Goal: Information Seeking & Learning: Learn about a topic

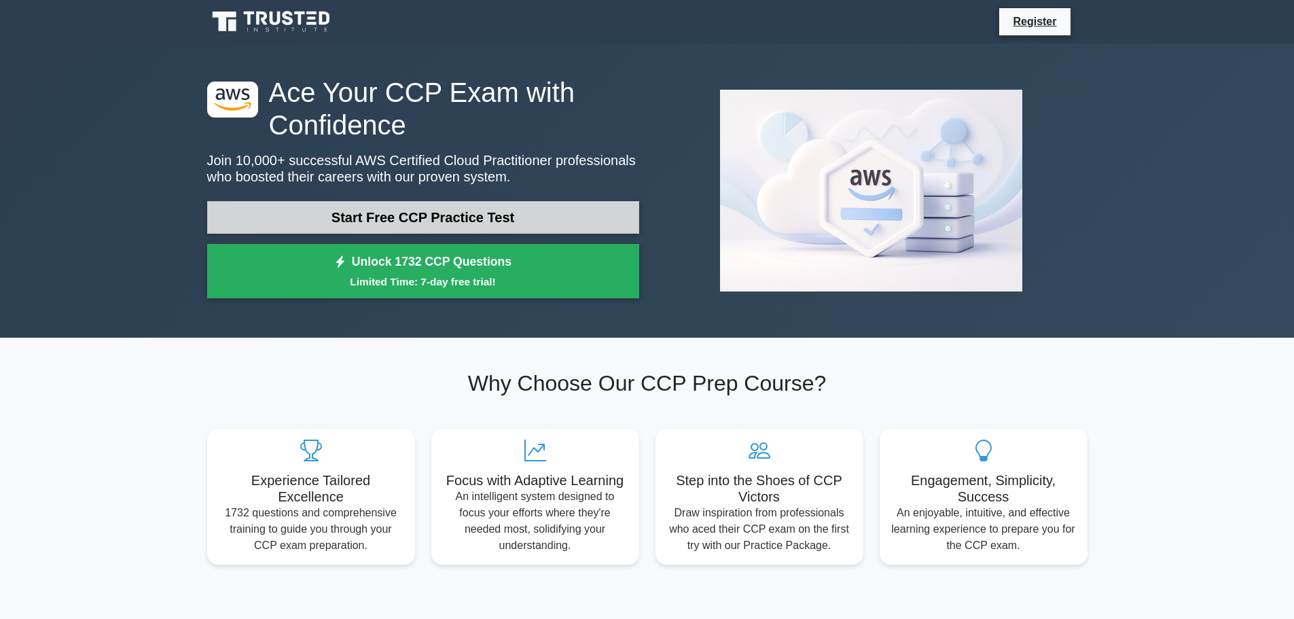
click at [435, 221] on link "Start Free CCP Practice Test" at bounding box center [423, 217] width 432 height 33
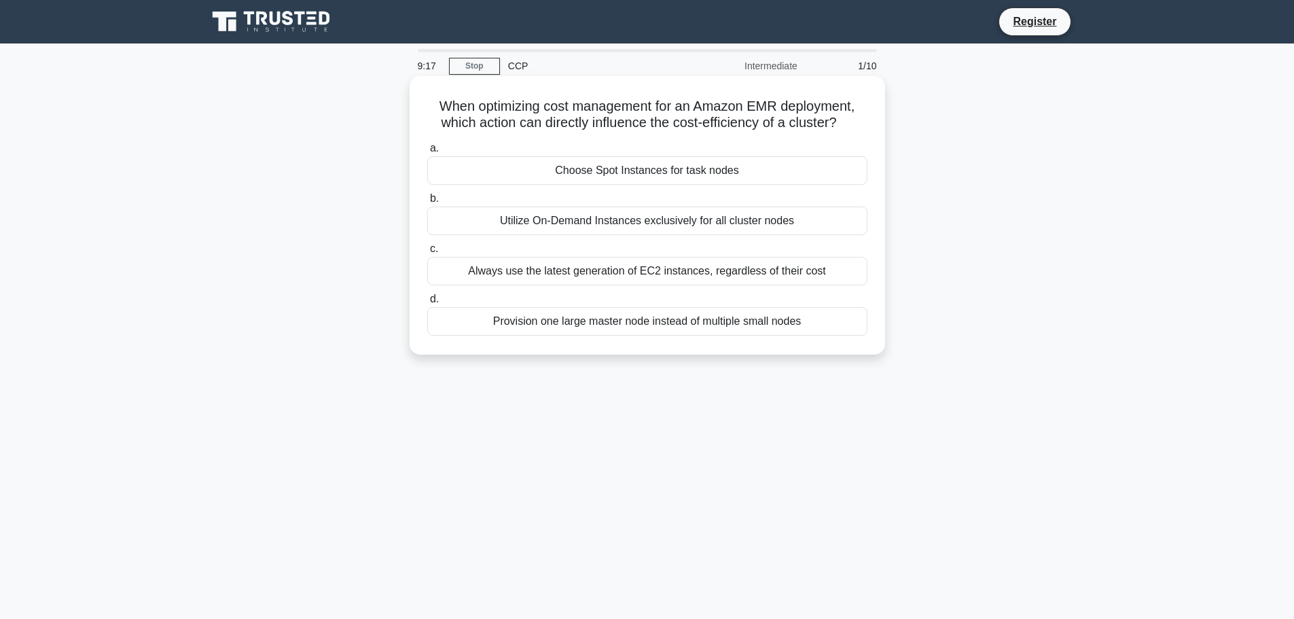
click at [551, 322] on div "Provision one large master node instead of multiple small nodes" at bounding box center [647, 321] width 440 height 29
click at [427, 304] on input "d. Provision one large master node instead of multiple small nodes" at bounding box center [427, 299] width 0 height 9
click at [630, 155] on label "a. It simplifies management of both AWS and third-party firewall rules." at bounding box center [647, 162] width 440 height 45
click at [427, 153] on input "a. It simplifies management of both AWS and third-party firewall rules." at bounding box center [427, 148] width 0 height 9
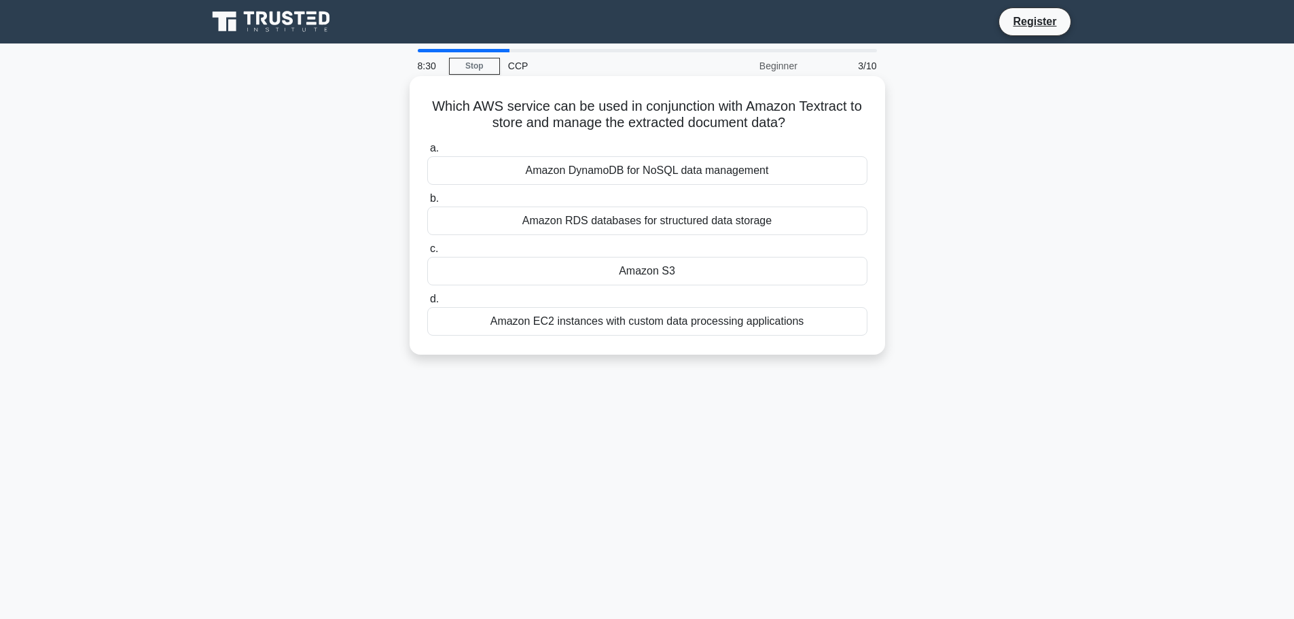
click at [570, 272] on div "Amazon S3" at bounding box center [647, 271] width 440 height 29
click at [427, 253] on input "c. Amazon S3" at bounding box center [427, 248] width 0 height 9
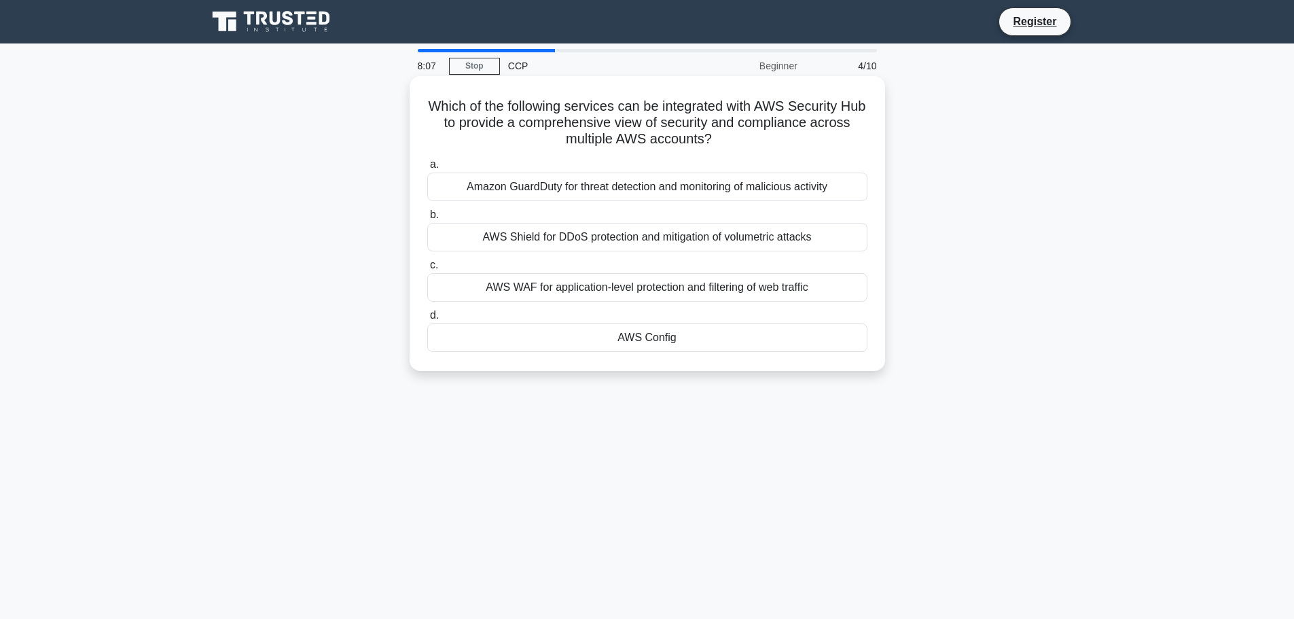
click at [549, 198] on div "Amazon GuardDuty for threat detection and monitoring of malicious activity" at bounding box center [647, 186] width 440 height 29
click at [427, 169] on input "a. Amazon GuardDuty for threat detection and monitoring of malicious activity" at bounding box center [427, 164] width 0 height 9
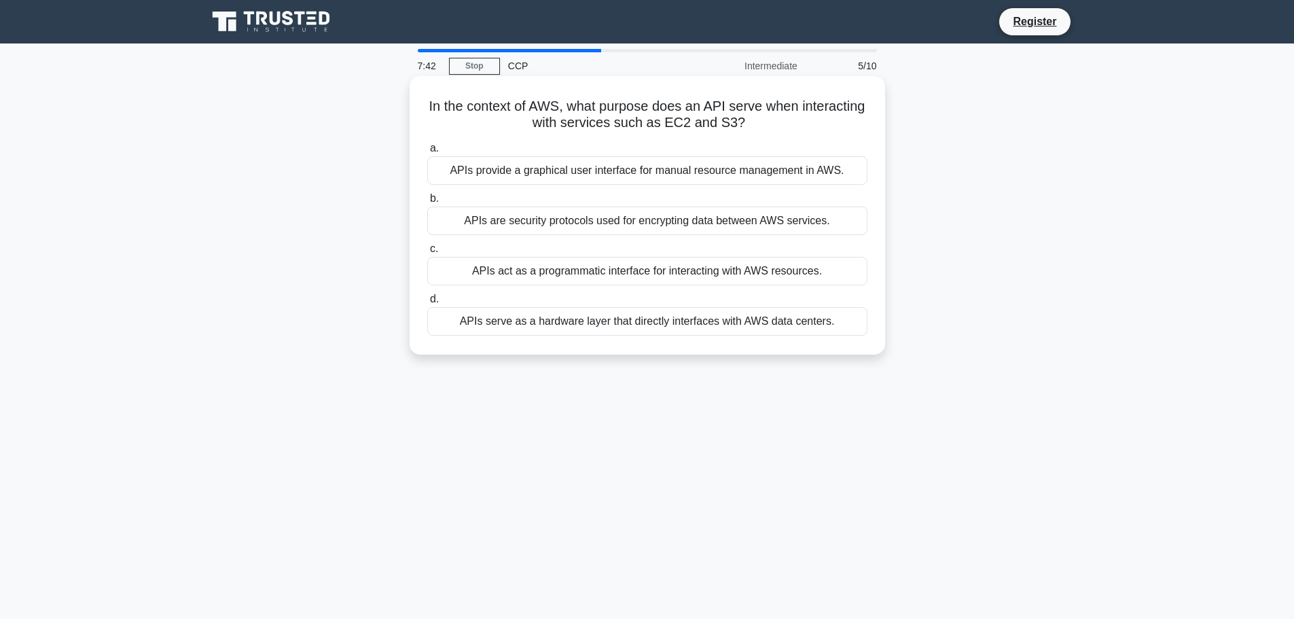
click at [566, 274] on div "APIs act as a programmatic interface for interacting with AWS resources." at bounding box center [647, 271] width 440 height 29
click at [427, 253] on input "c. APIs act as a programmatic interface for interacting with AWS resources." at bounding box center [427, 248] width 0 height 9
click at [543, 278] on div "Consistent network performance with reduced network latency" at bounding box center [647, 271] width 440 height 29
click at [427, 253] on input "c. Consistent network performance with reduced network latency" at bounding box center [427, 248] width 0 height 9
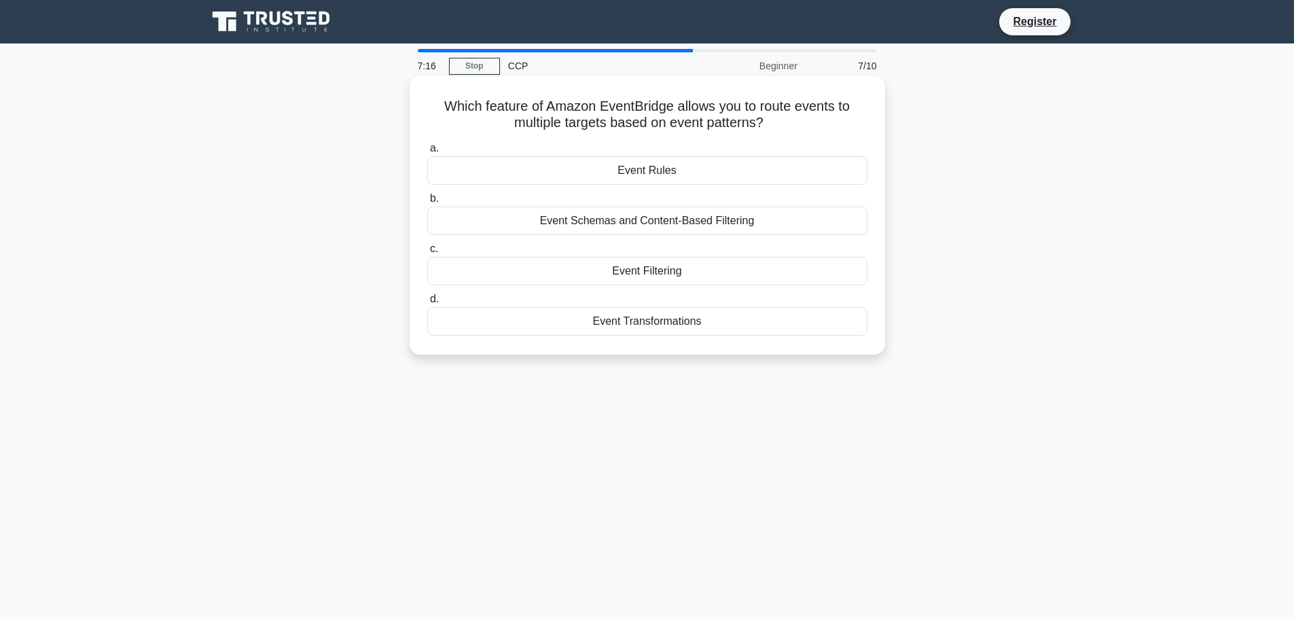
click at [524, 172] on div "Event Rules" at bounding box center [647, 170] width 440 height 29
click at [427, 153] on input "a. Event Rules" at bounding box center [427, 148] width 0 height 9
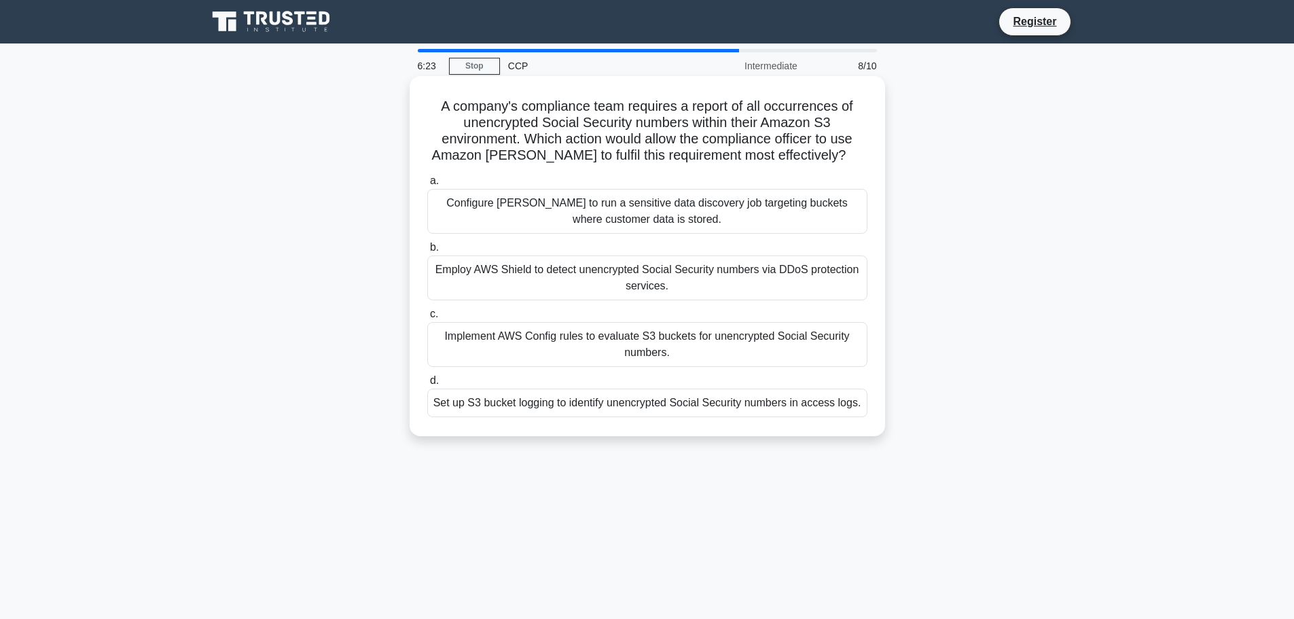
click at [705, 280] on div "Employ AWS Shield to detect unencrypted Social Security numbers via DDoS protec…" at bounding box center [647, 277] width 440 height 45
click at [427, 252] on input "b. Employ AWS Shield to detect unencrypted Social Security numbers via DDoS pro…" at bounding box center [427, 247] width 0 height 9
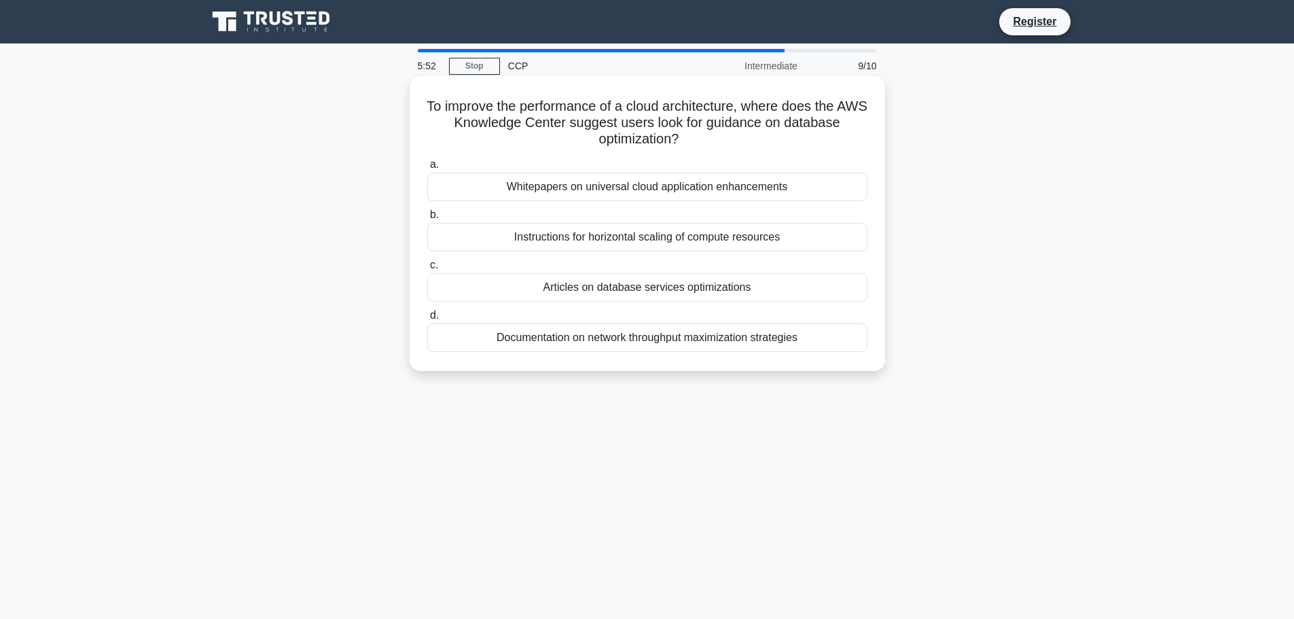
click at [647, 189] on div "Whitepapers on universal cloud application enhancements" at bounding box center [647, 186] width 440 height 29
click at [427, 169] on input "a. Whitepapers on universal cloud application enhancements" at bounding box center [427, 164] width 0 height 9
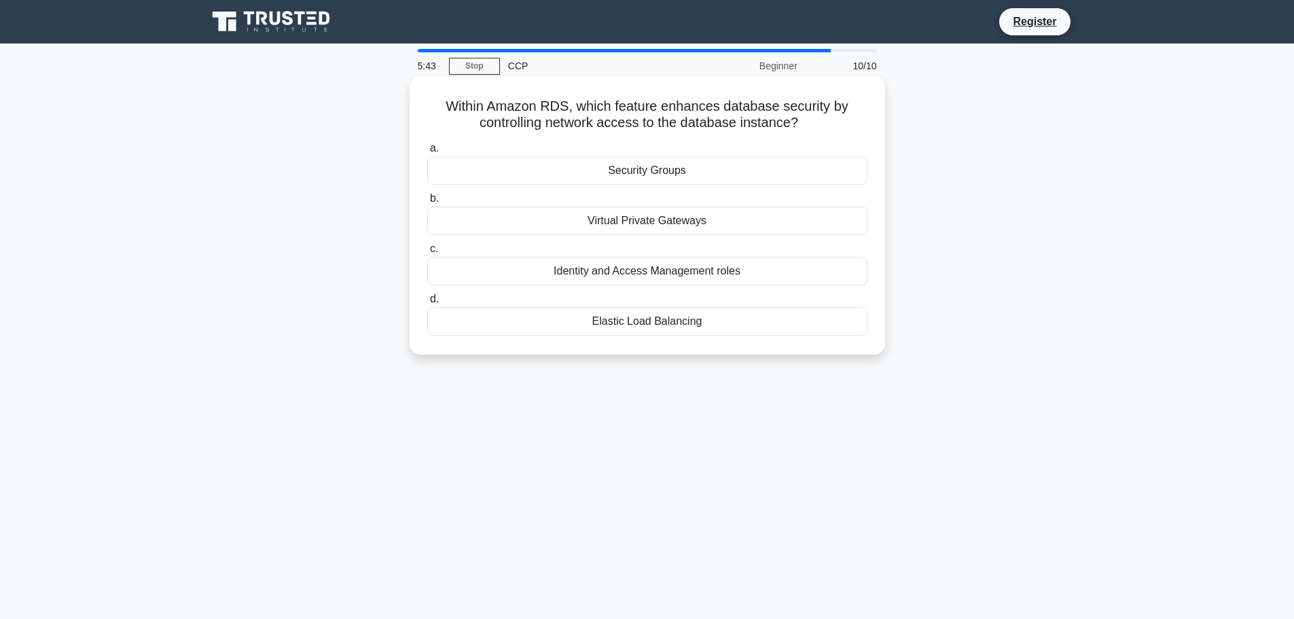
click at [672, 172] on div "Security Groups" at bounding box center [647, 170] width 440 height 29
click at [427, 153] on input "a. Security Groups" at bounding box center [427, 148] width 0 height 9
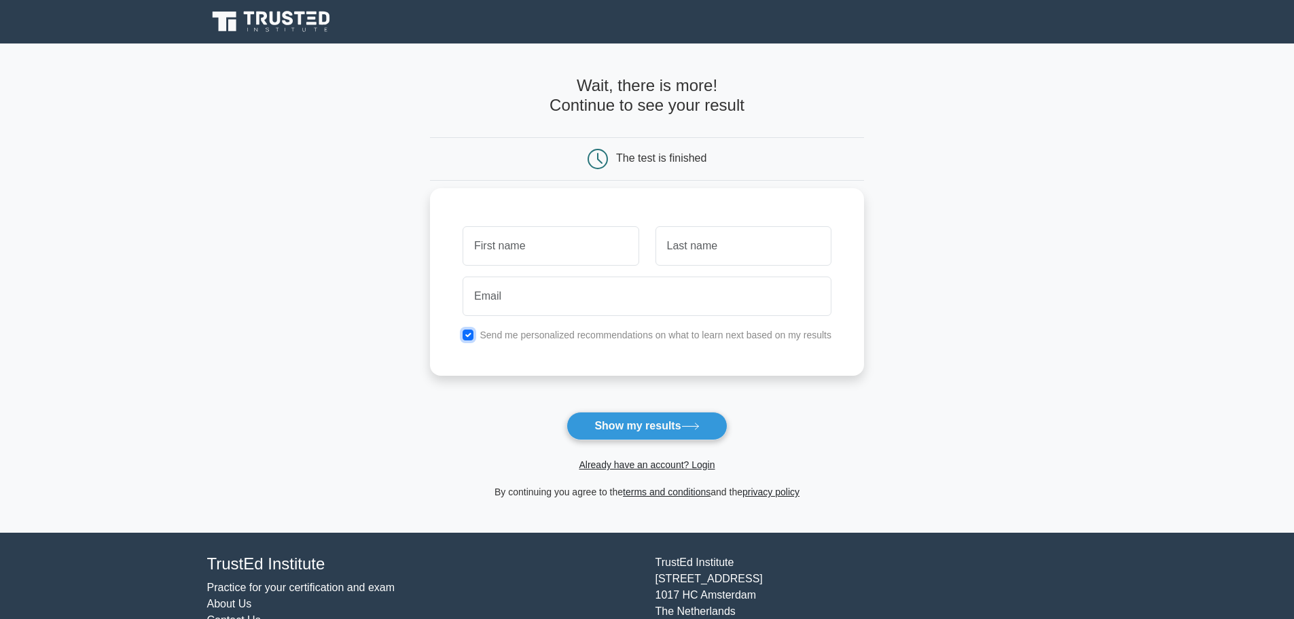
click at [472, 333] on input "checkbox" at bounding box center [467, 334] width 11 height 11
checkbox input "false"
click at [562, 258] on input "text" at bounding box center [550, 245] width 176 height 39
type input "[GEOGRAPHIC_DATA]"
type input "Comia"
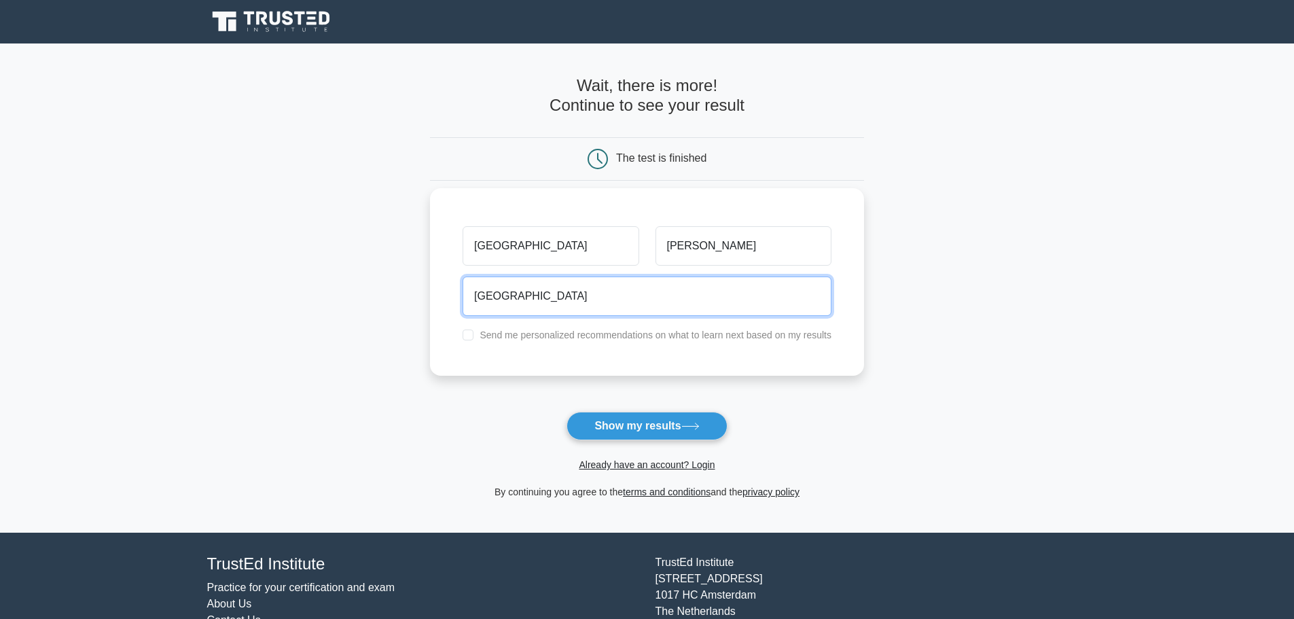
type input "denmark@profilesasiapacific.com"
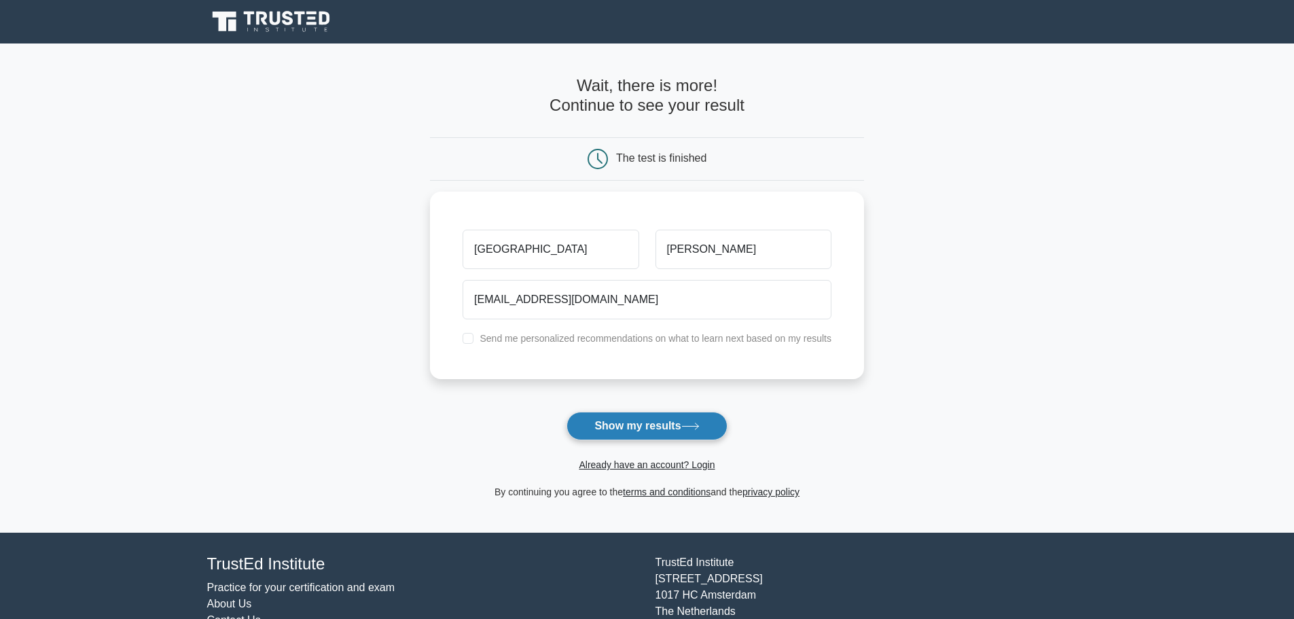
click at [641, 424] on button "Show my results" at bounding box center [646, 426] width 160 height 29
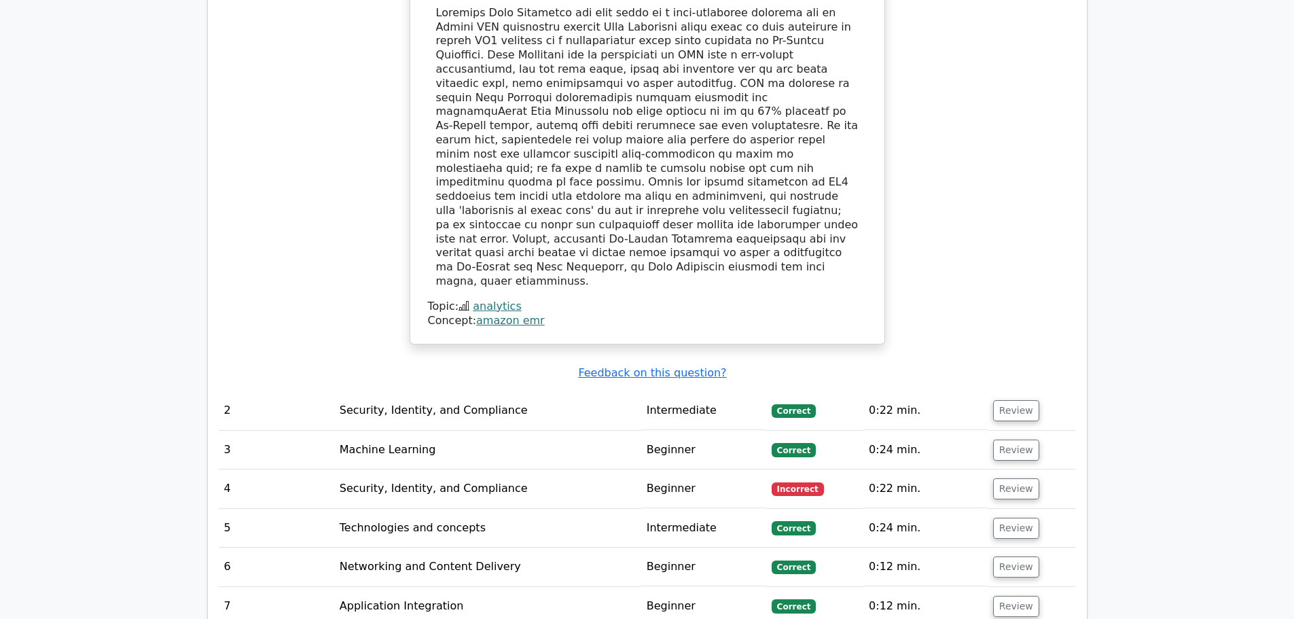
scroll to position [1494, 0]
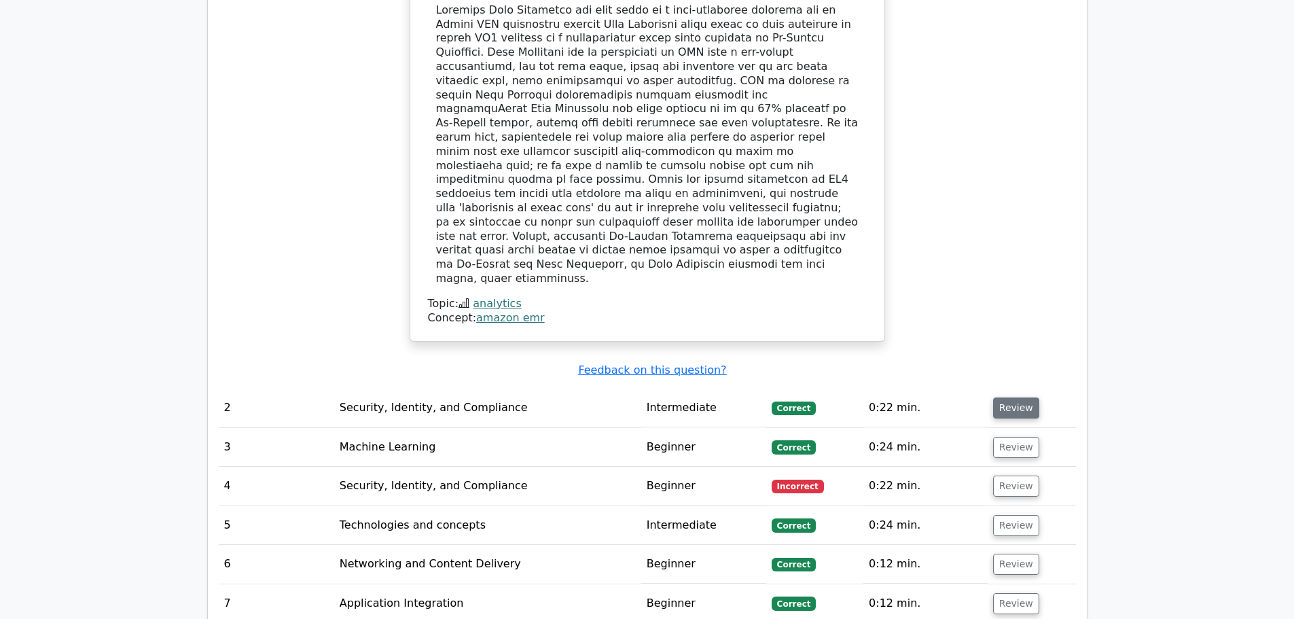
click at [1009, 397] on button "Review" at bounding box center [1016, 407] width 46 height 21
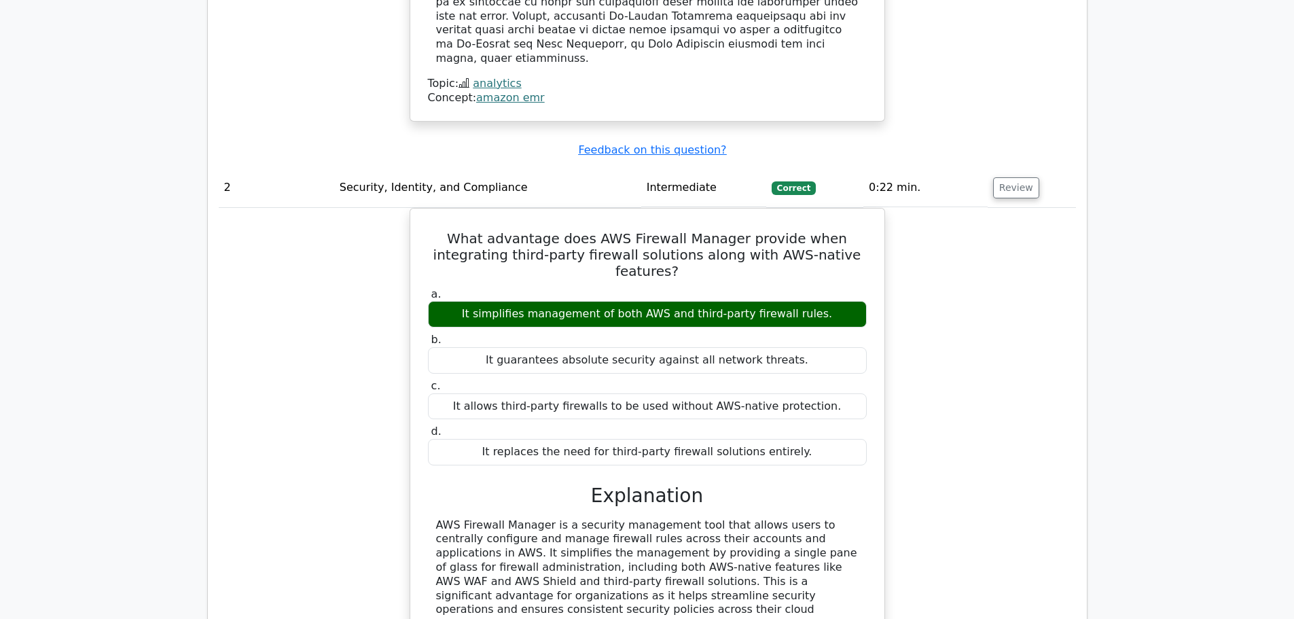
scroll to position [1698, 0]
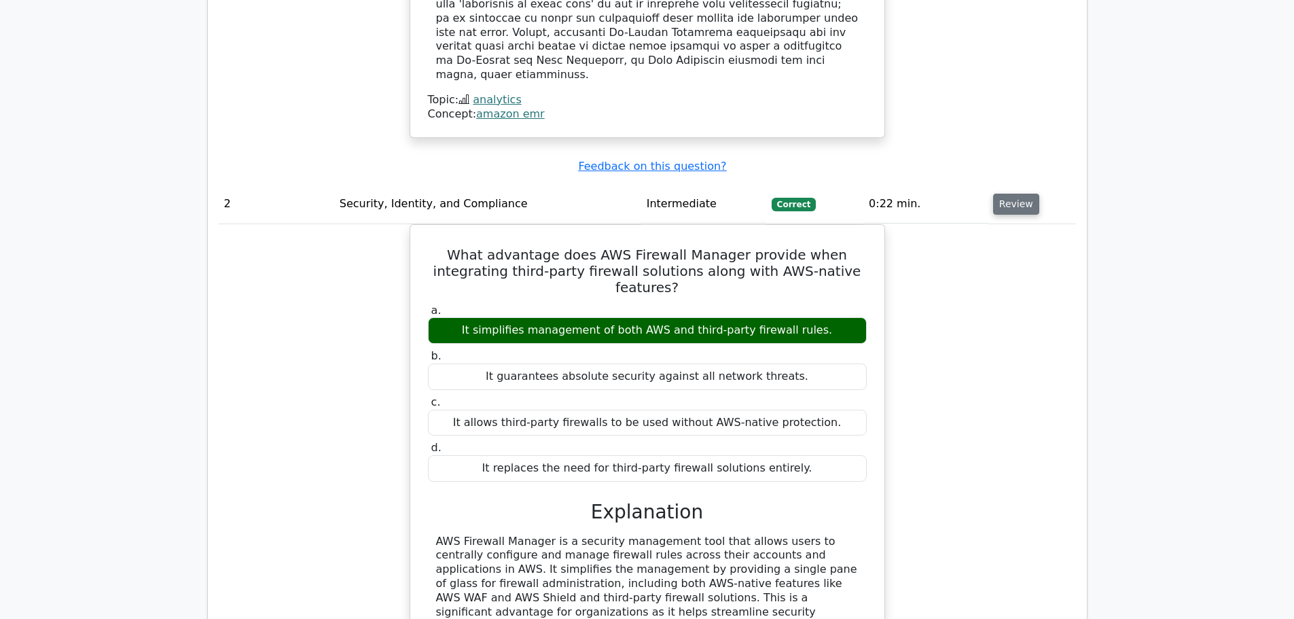
click at [1012, 194] on button "Review" at bounding box center [1016, 204] width 46 height 21
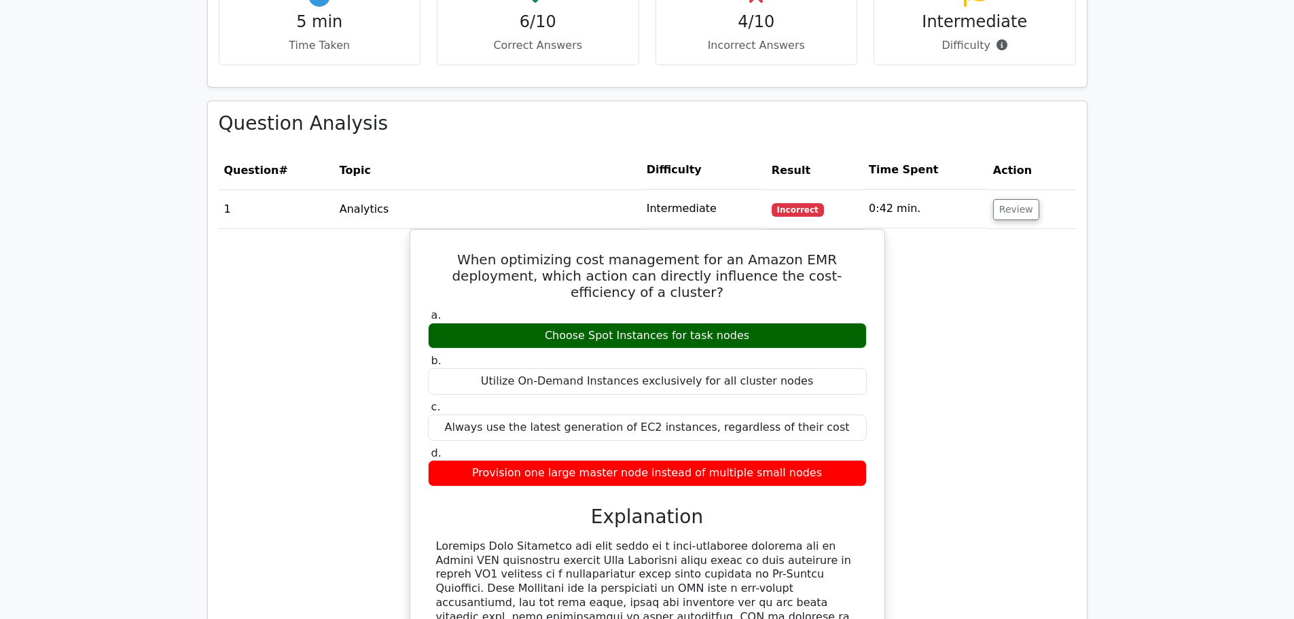
scroll to position [951, 0]
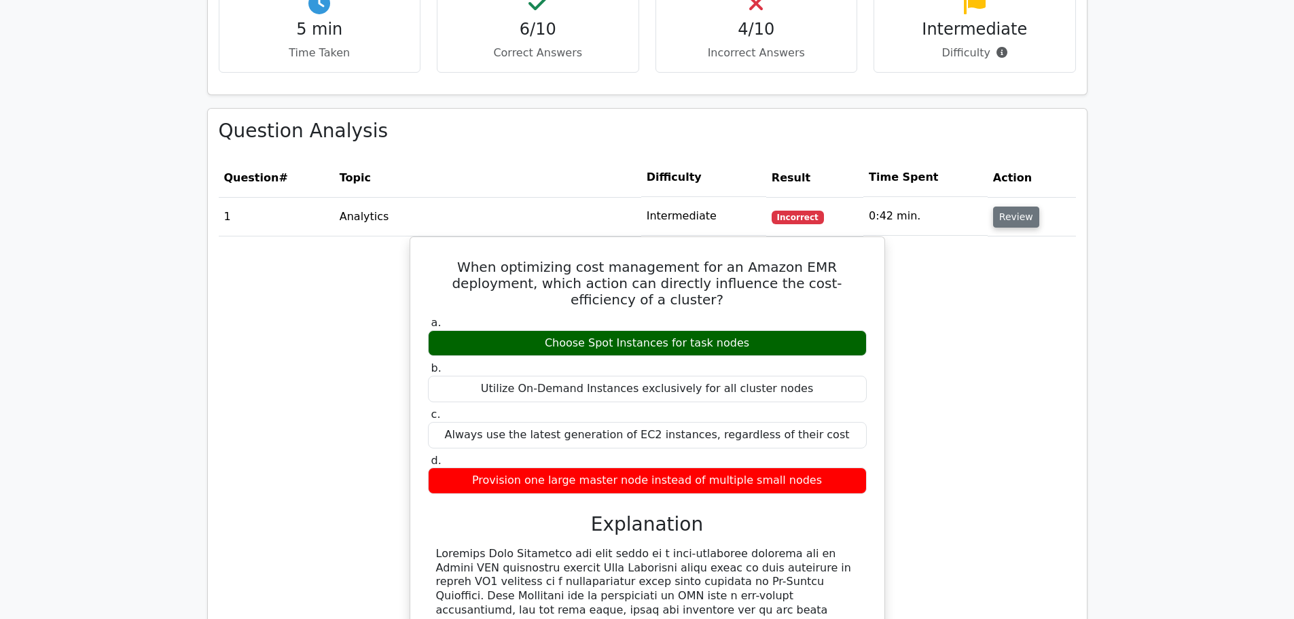
click at [1021, 219] on button "Review" at bounding box center [1016, 216] width 46 height 21
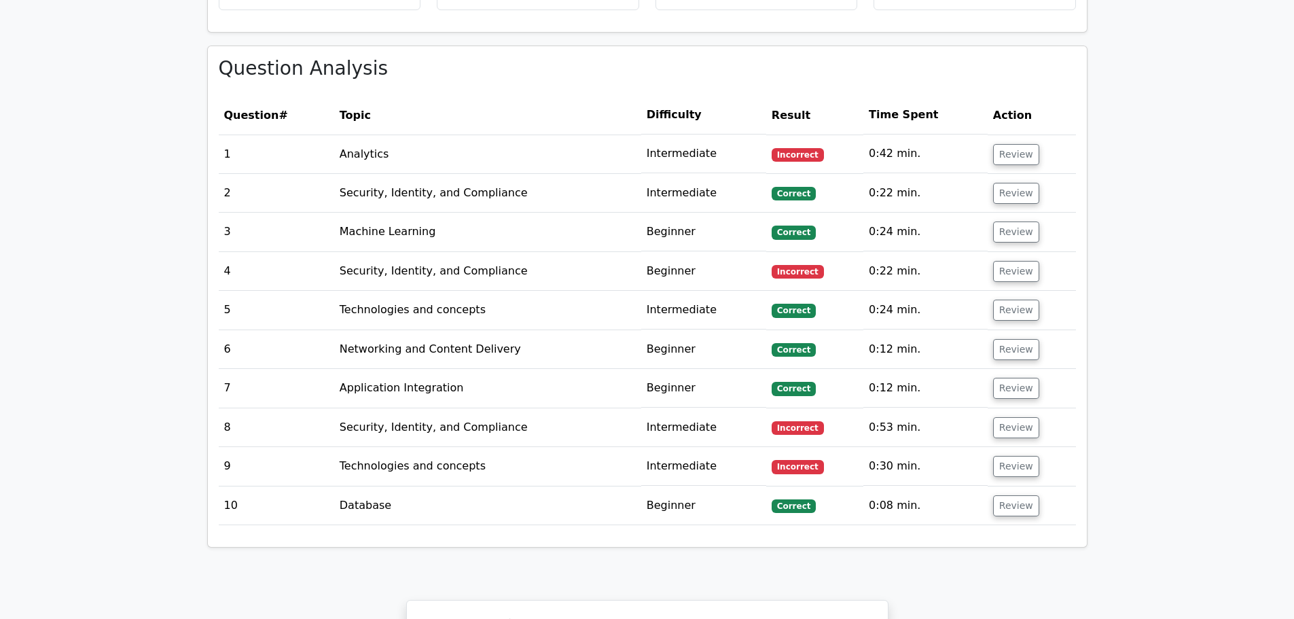
scroll to position [1019, 0]
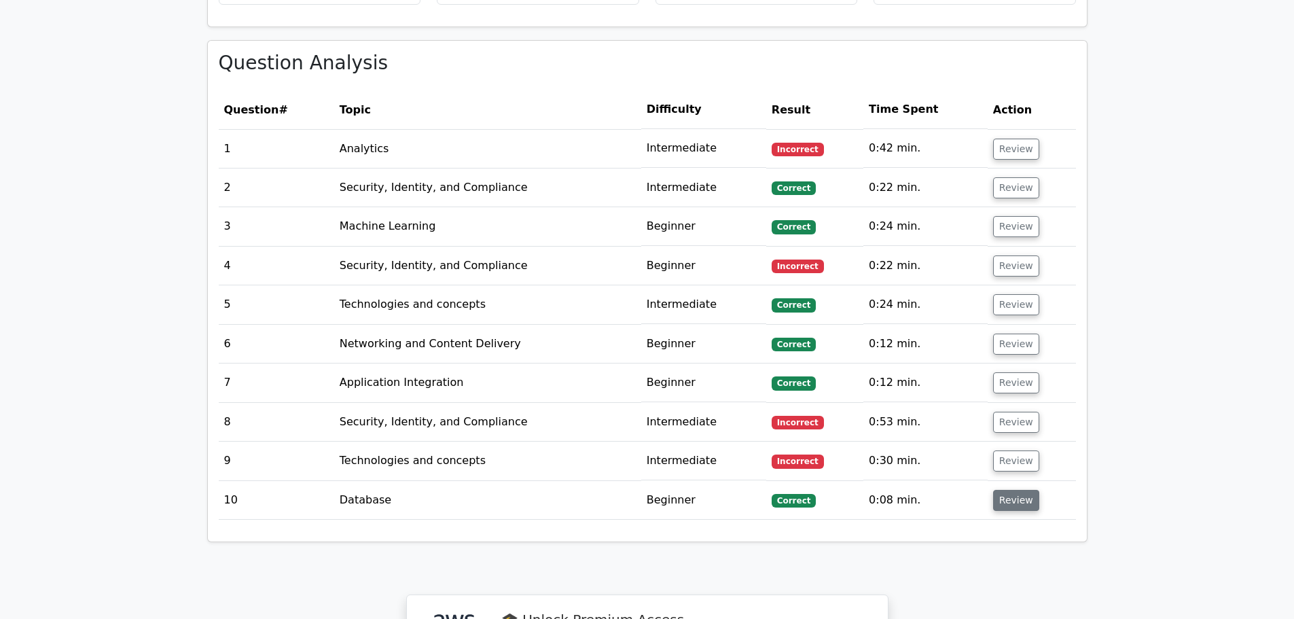
click at [1006, 500] on button "Review" at bounding box center [1016, 500] width 46 height 21
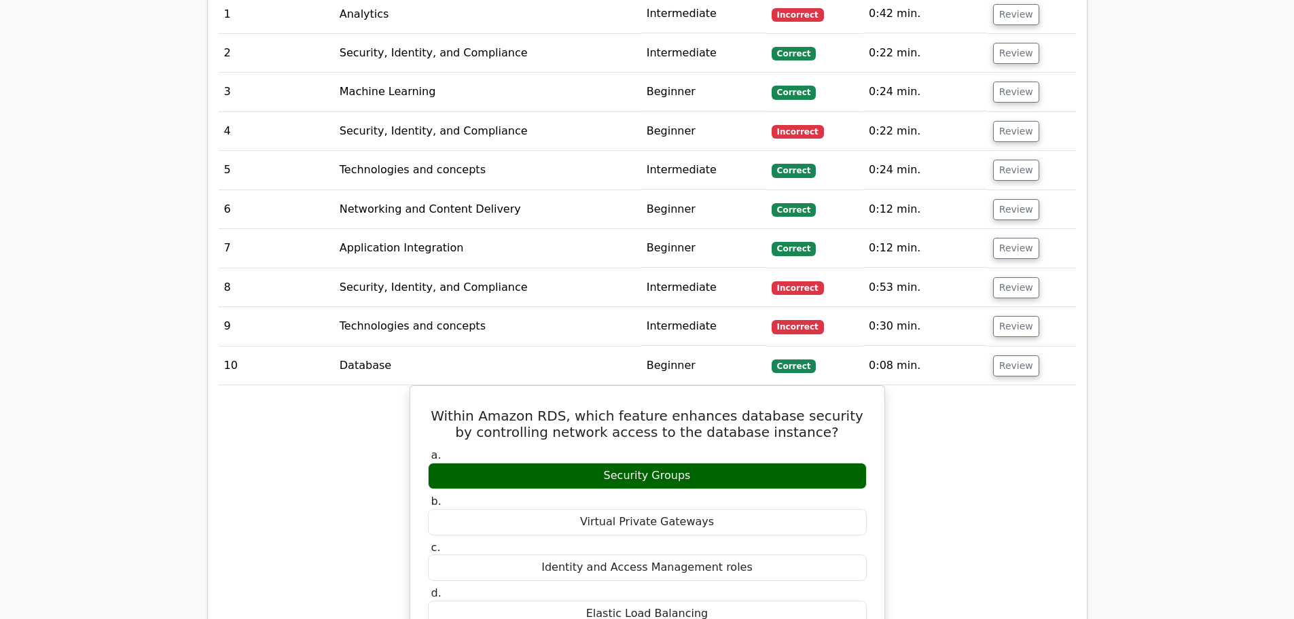
scroll to position [1154, 0]
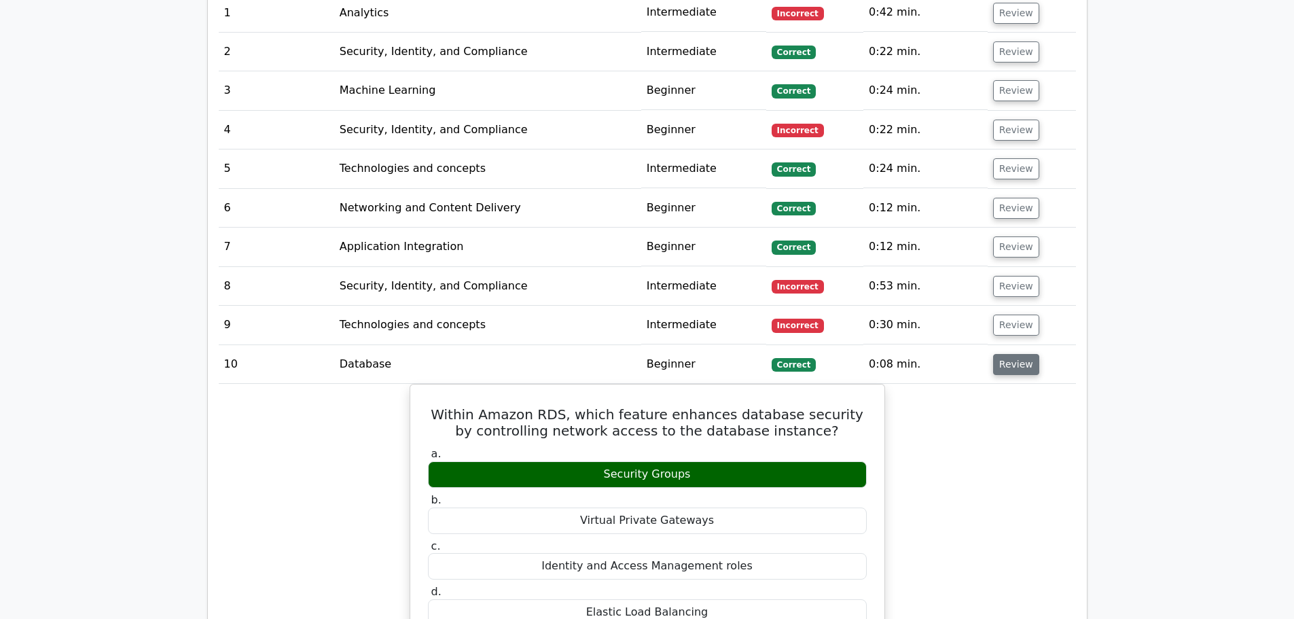
click at [1027, 361] on button "Review" at bounding box center [1016, 364] width 46 height 21
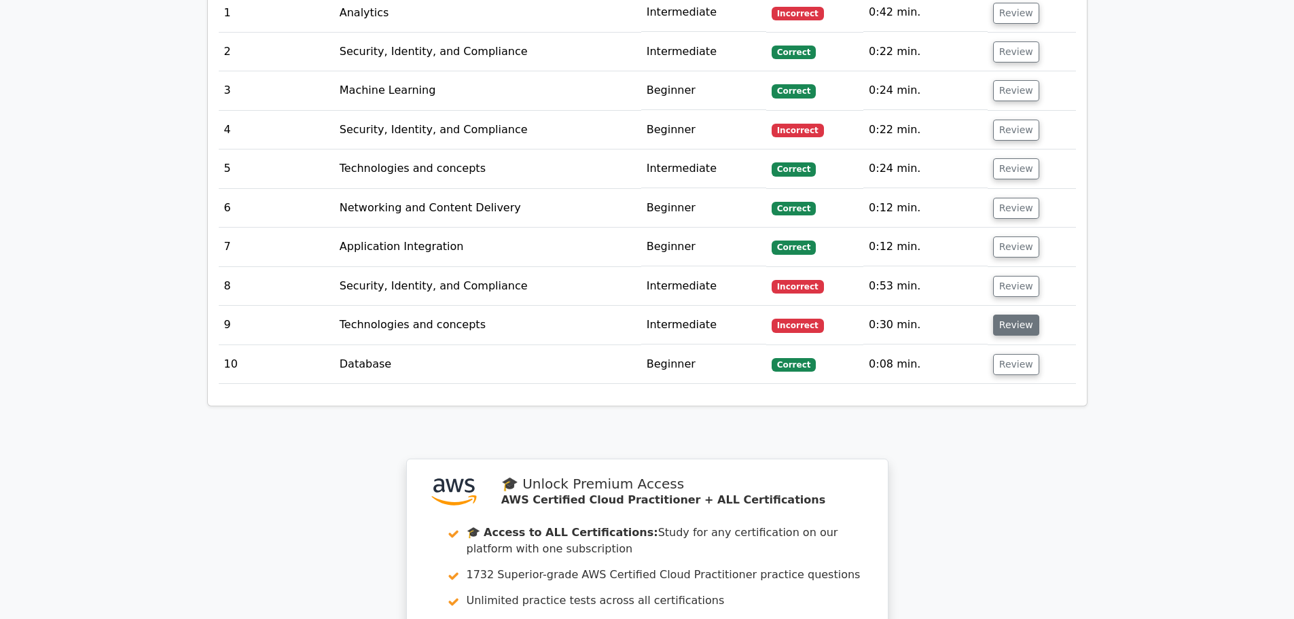
click at [1015, 325] on button "Review" at bounding box center [1016, 324] width 46 height 21
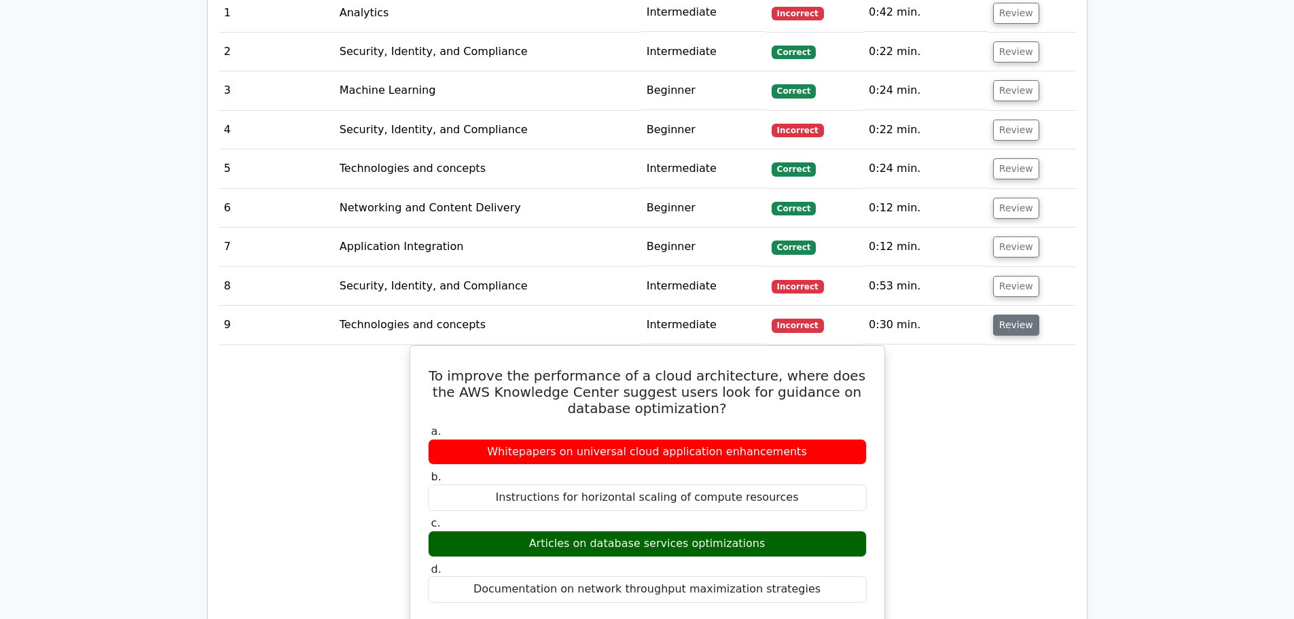
click at [1014, 327] on button "Review" at bounding box center [1016, 324] width 46 height 21
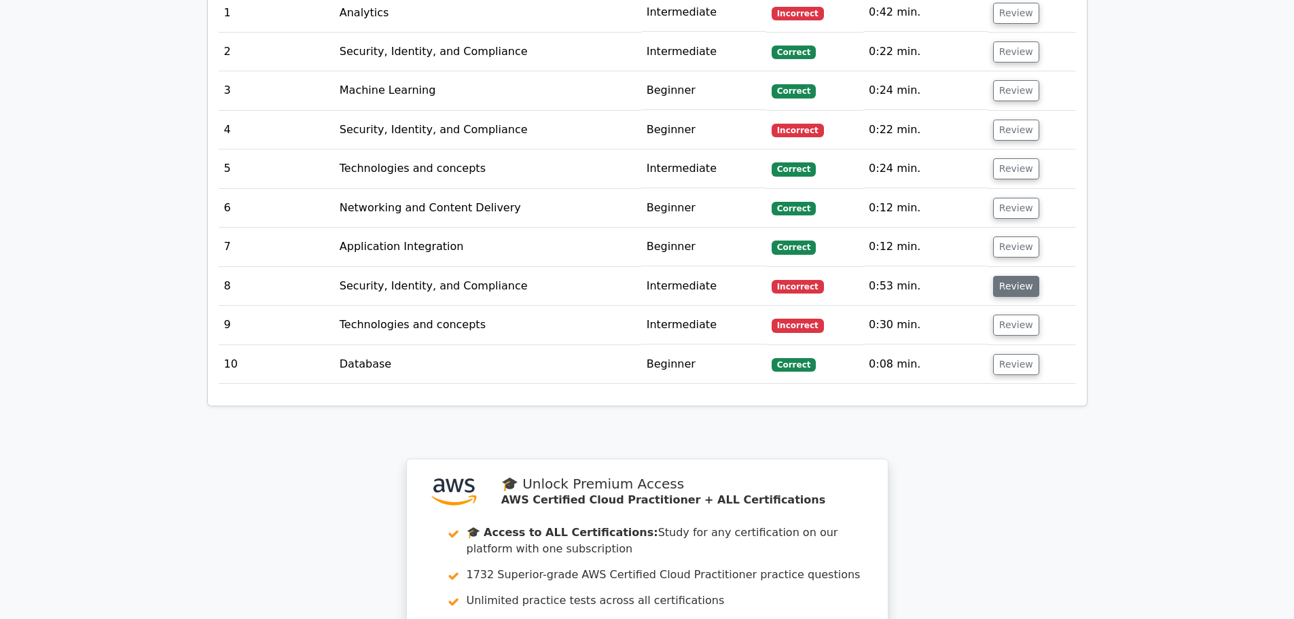
click at [1009, 285] on button "Review" at bounding box center [1016, 286] width 46 height 21
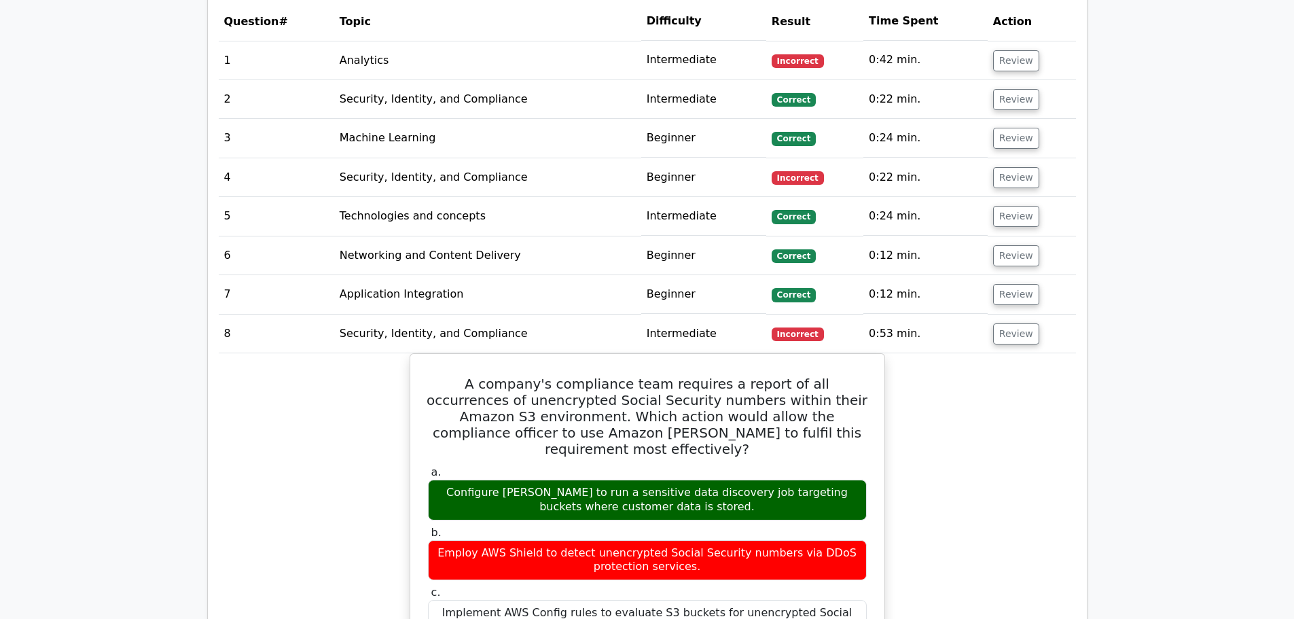
scroll to position [1087, 0]
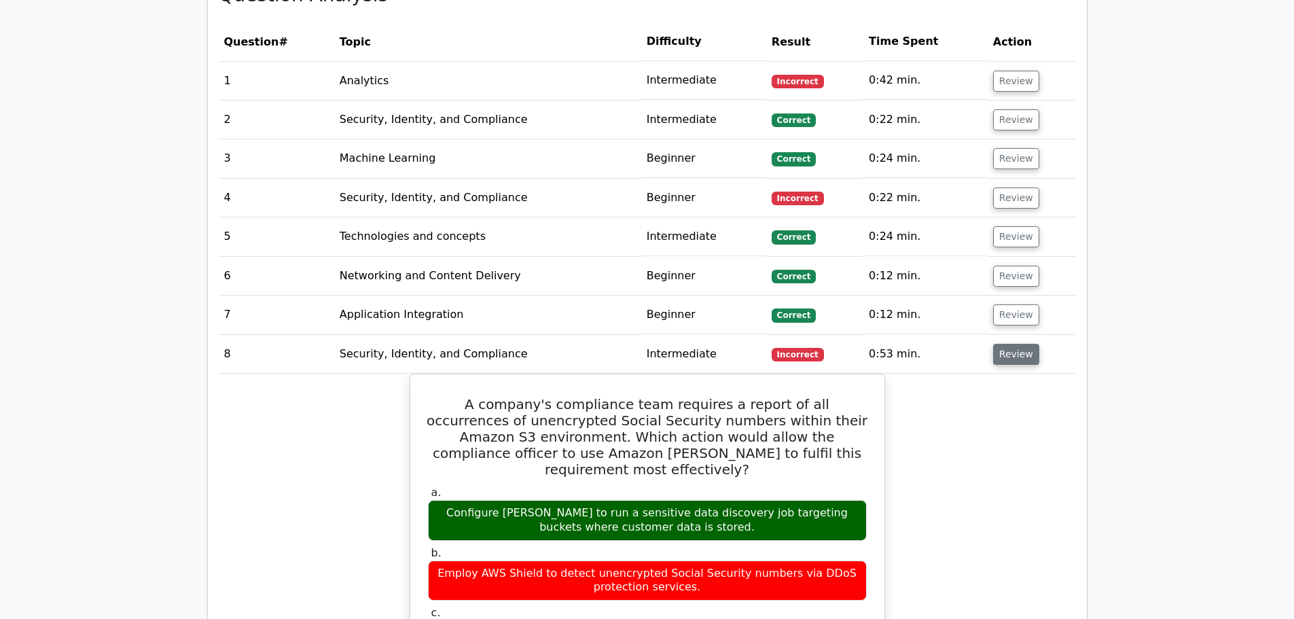
click at [996, 361] on button "Review" at bounding box center [1016, 354] width 46 height 21
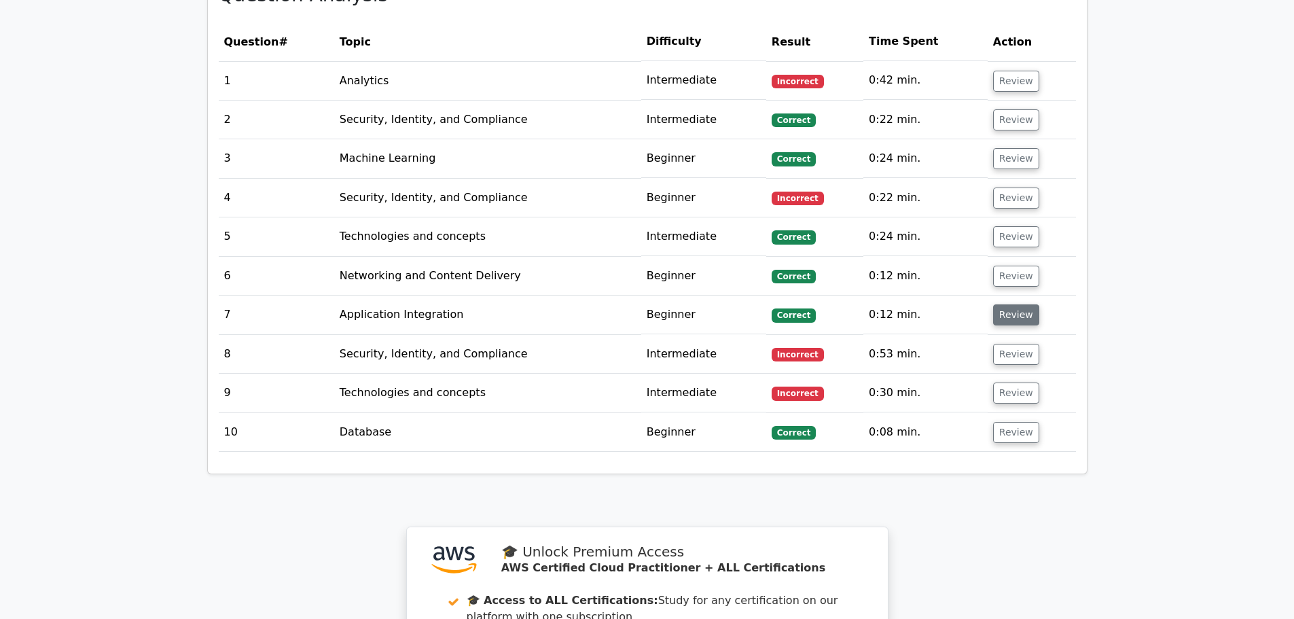
click at [1003, 325] on button "Review" at bounding box center [1016, 314] width 46 height 21
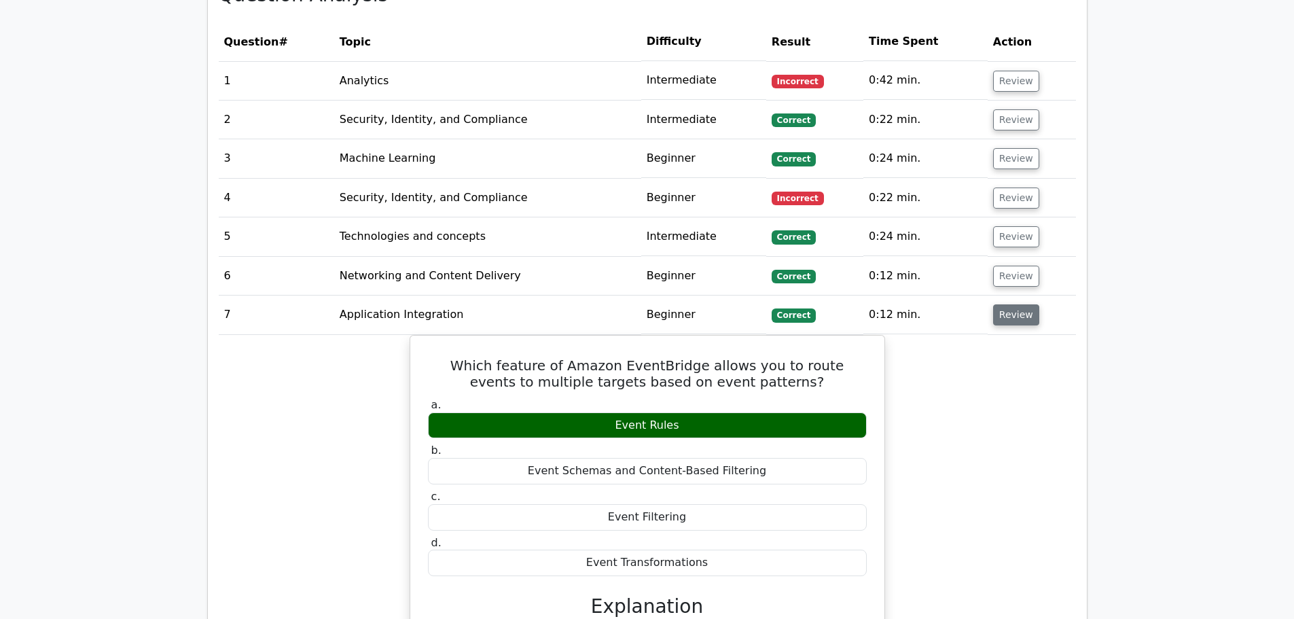
click at [1006, 318] on button "Review" at bounding box center [1016, 314] width 46 height 21
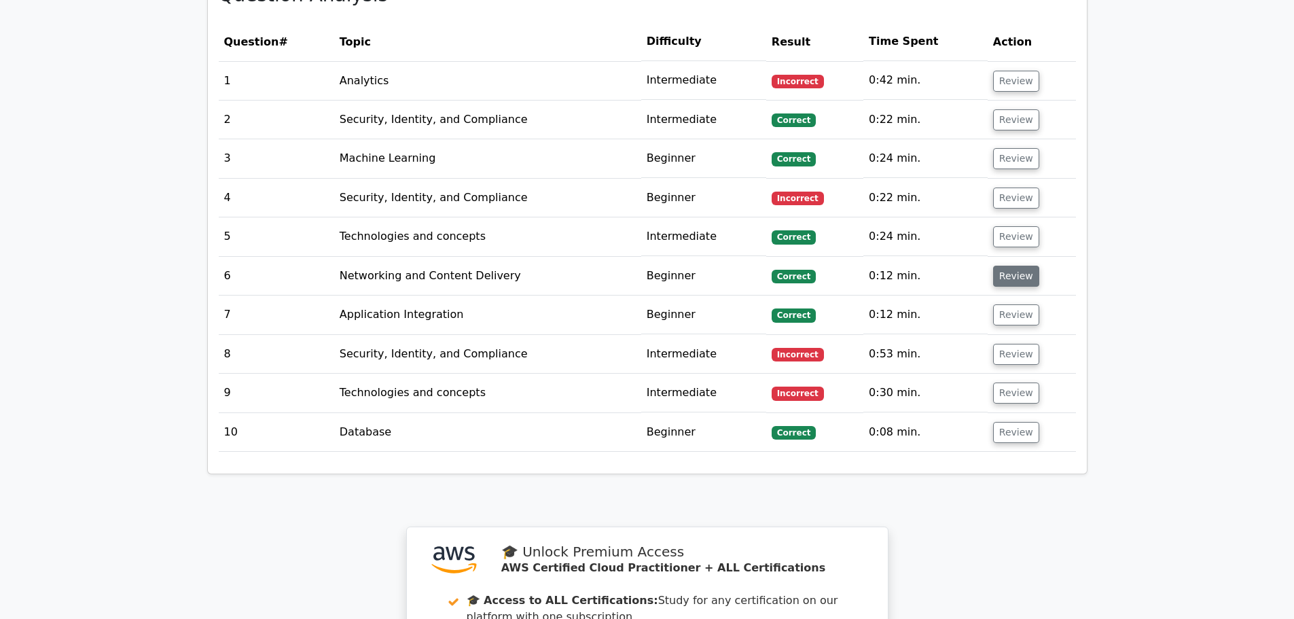
click at [998, 272] on button "Review" at bounding box center [1016, 276] width 46 height 21
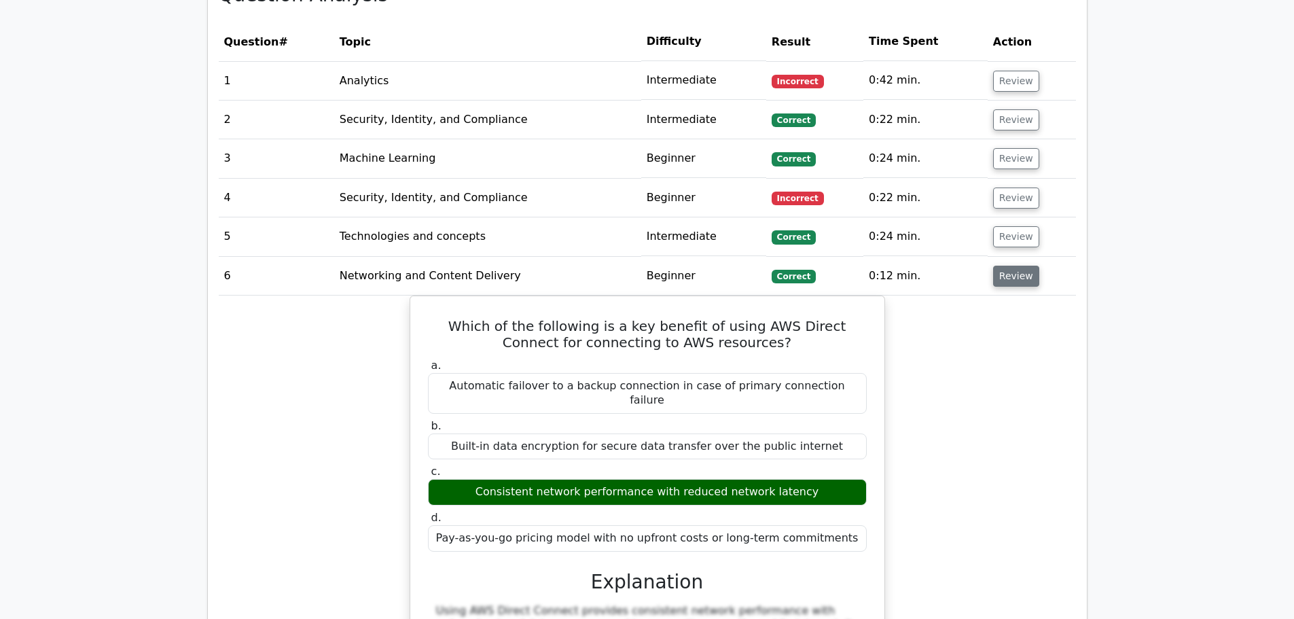
click at [998, 272] on button "Review" at bounding box center [1016, 276] width 46 height 21
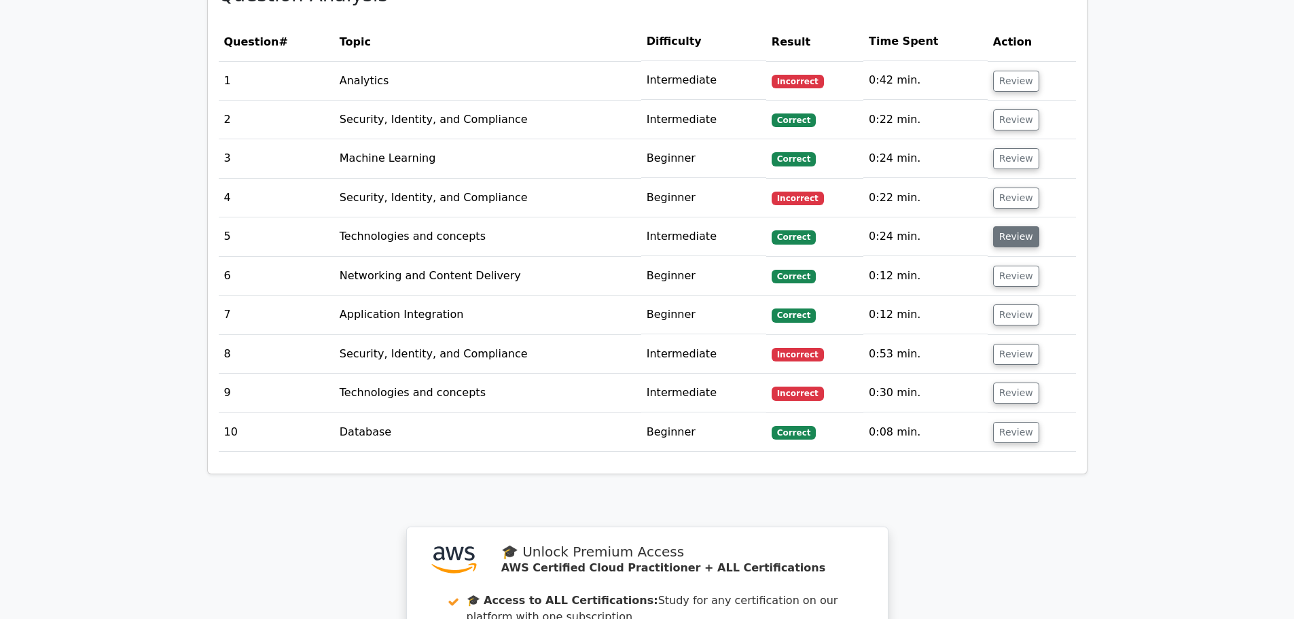
click at [1001, 239] on button "Review" at bounding box center [1016, 236] width 46 height 21
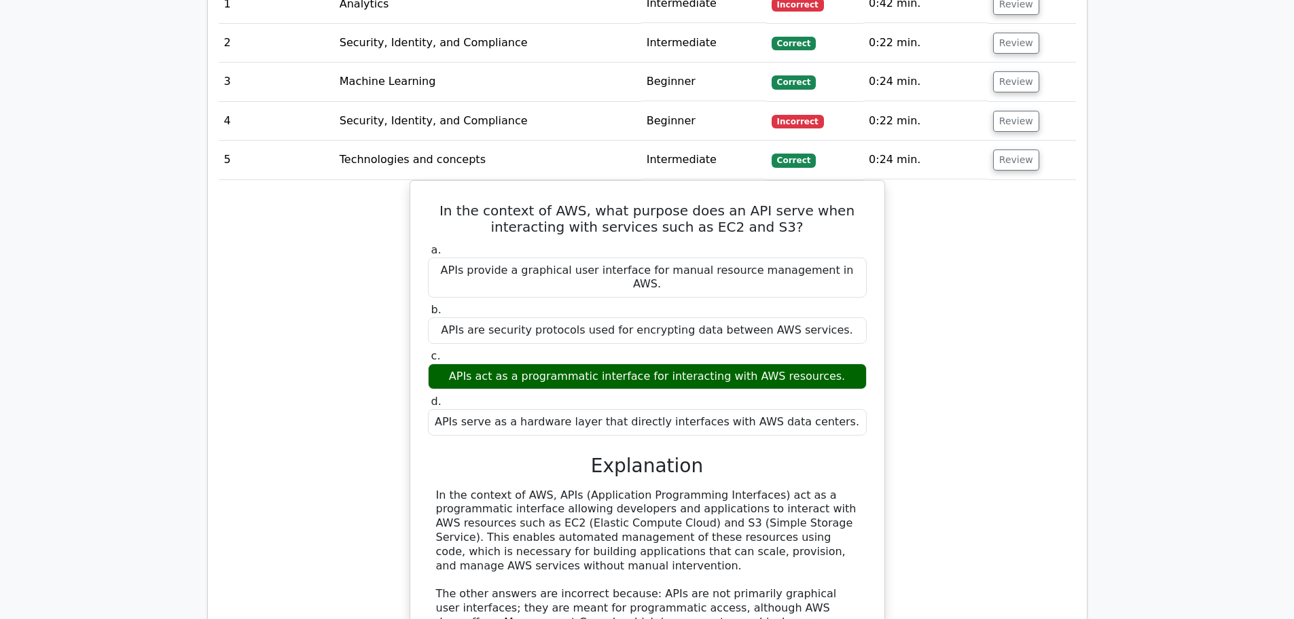
scroll to position [1154, 0]
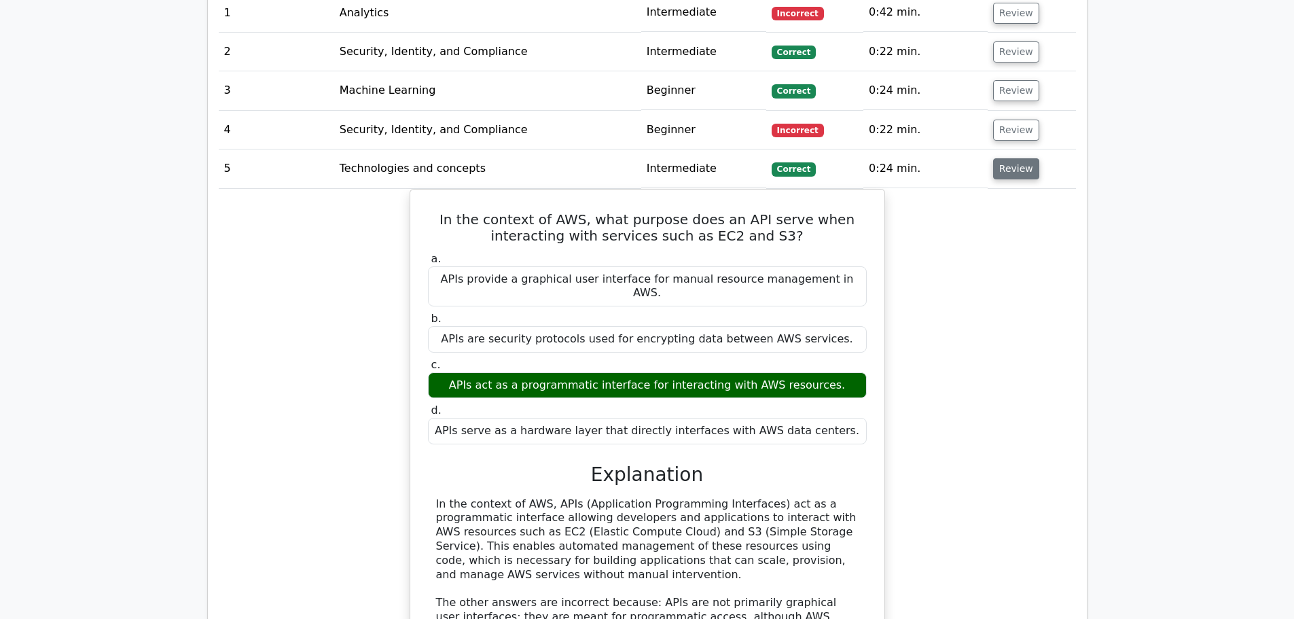
click at [1014, 168] on button "Review" at bounding box center [1016, 168] width 46 height 21
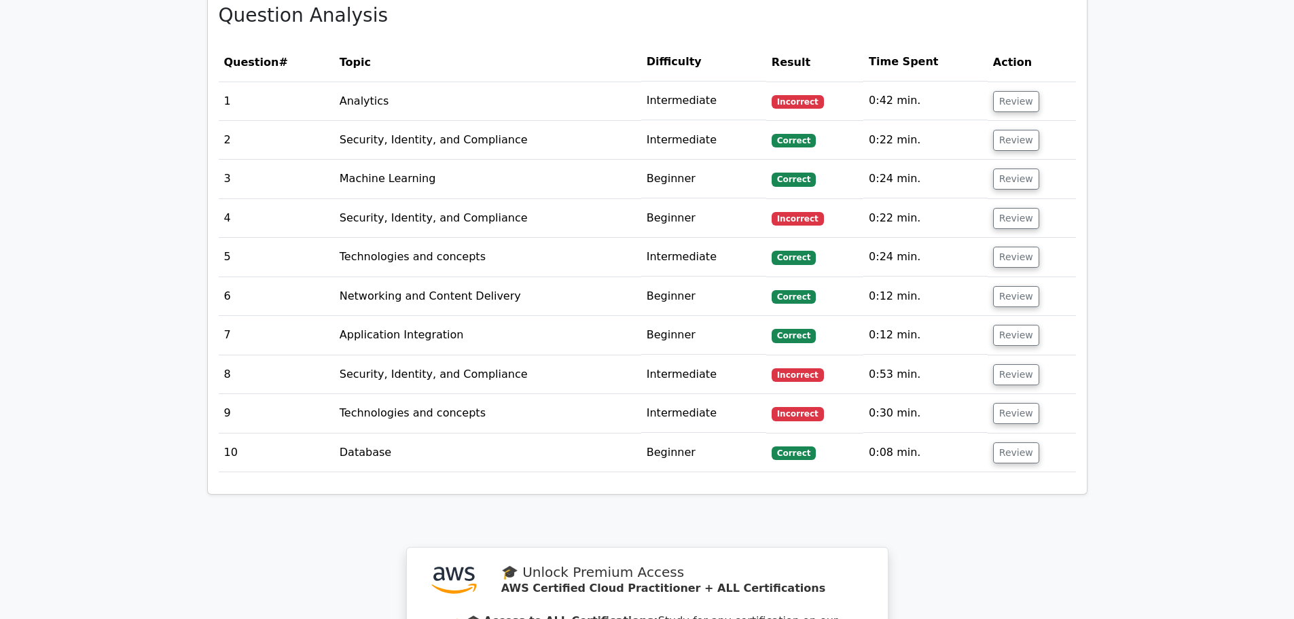
scroll to position [1019, 0]
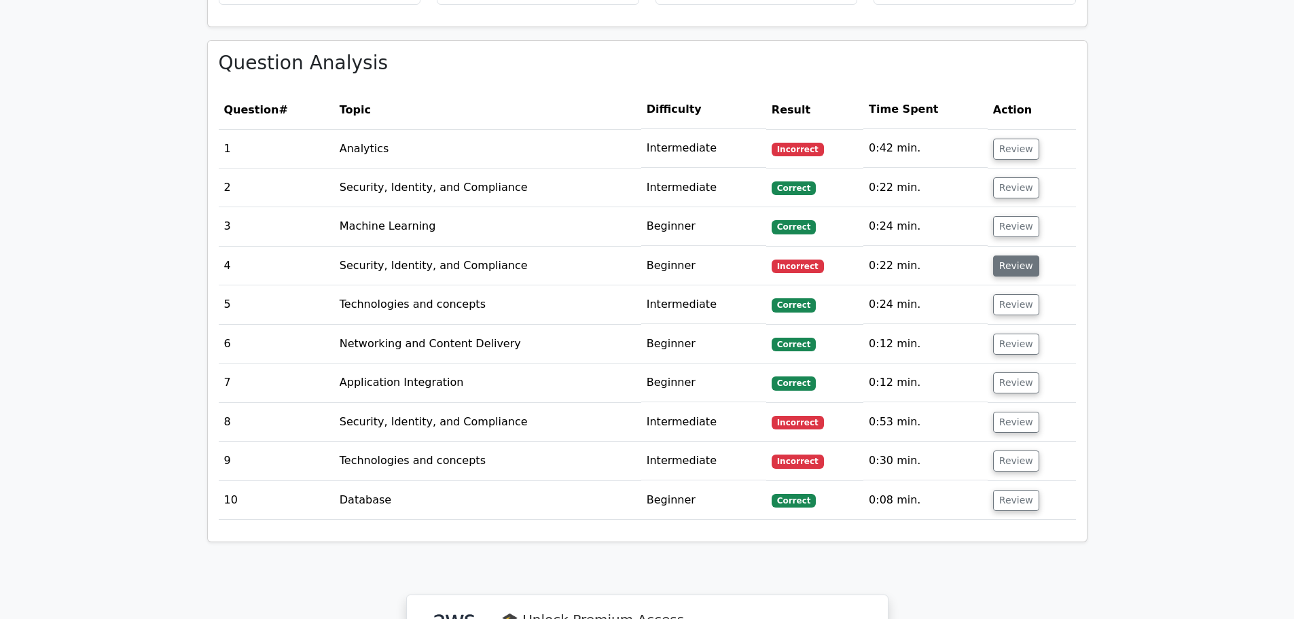
click at [1003, 265] on button "Review" at bounding box center [1016, 265] width 46 height 21
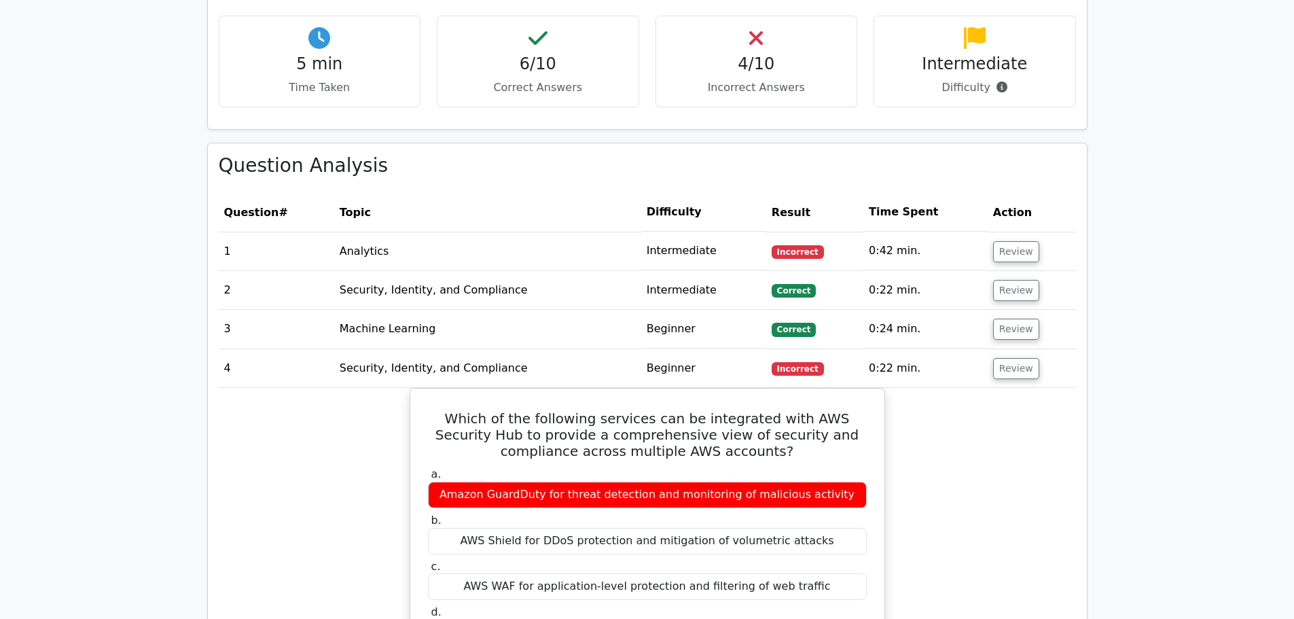
scroll to position [883, 0]
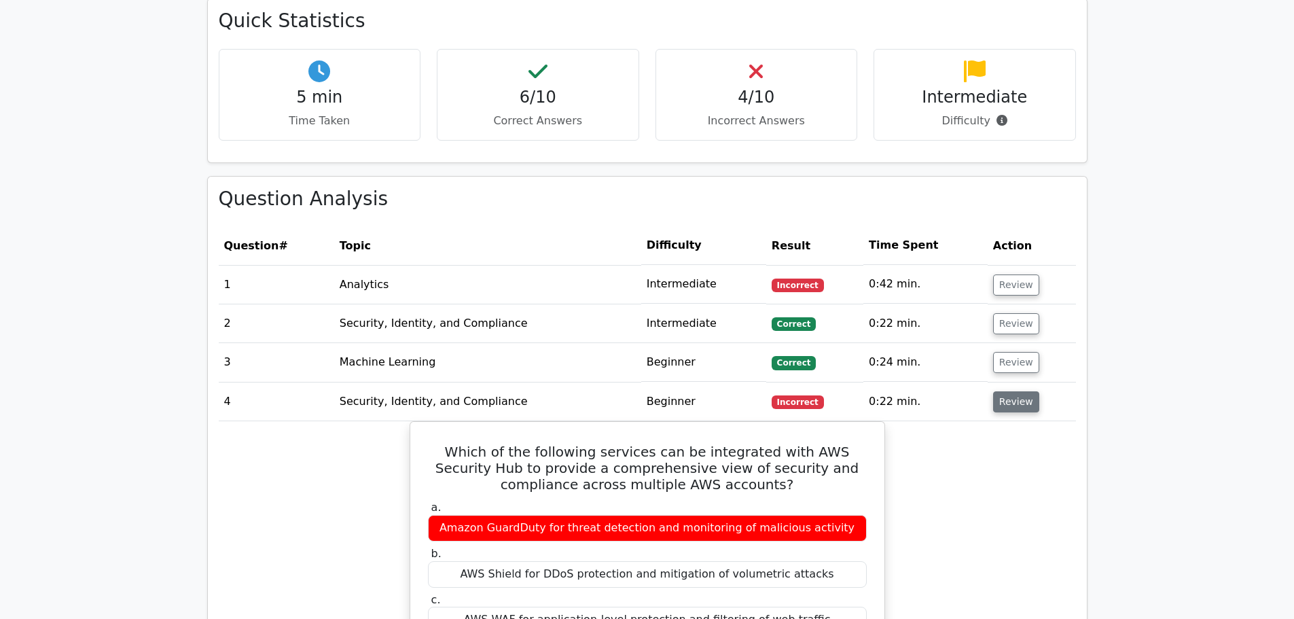
click at [1011, 410] on button "Review" at bounding box center [1016, 401] width 46 height 21
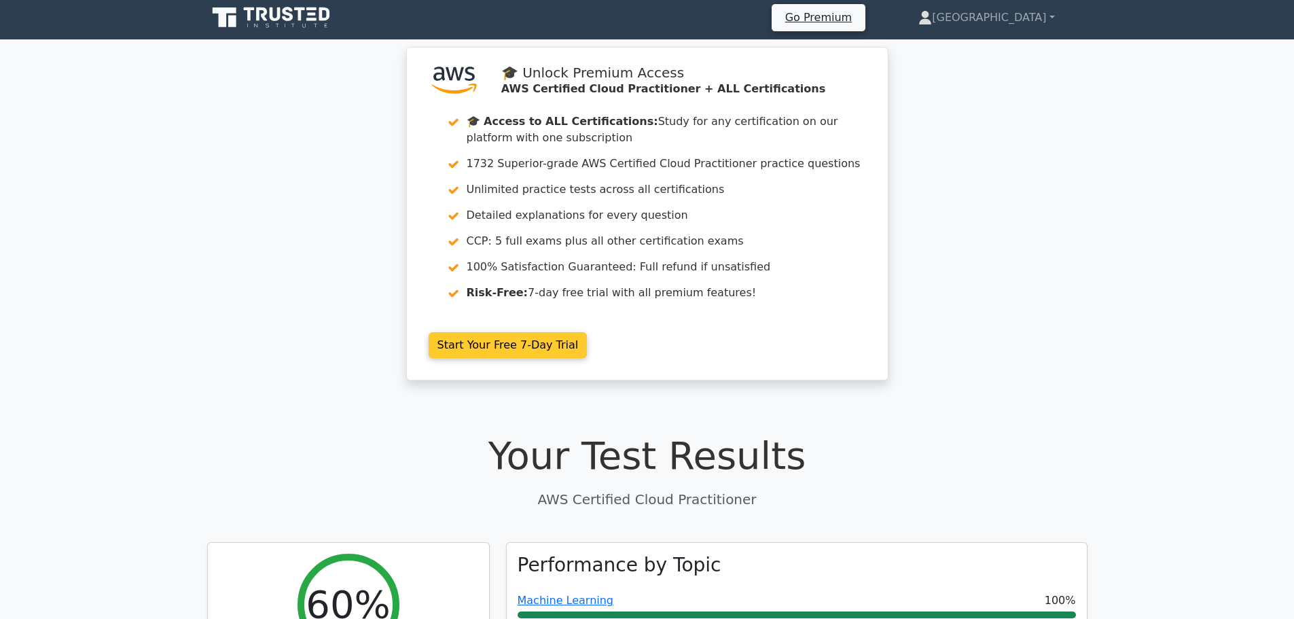
scroll to position [0, 0]
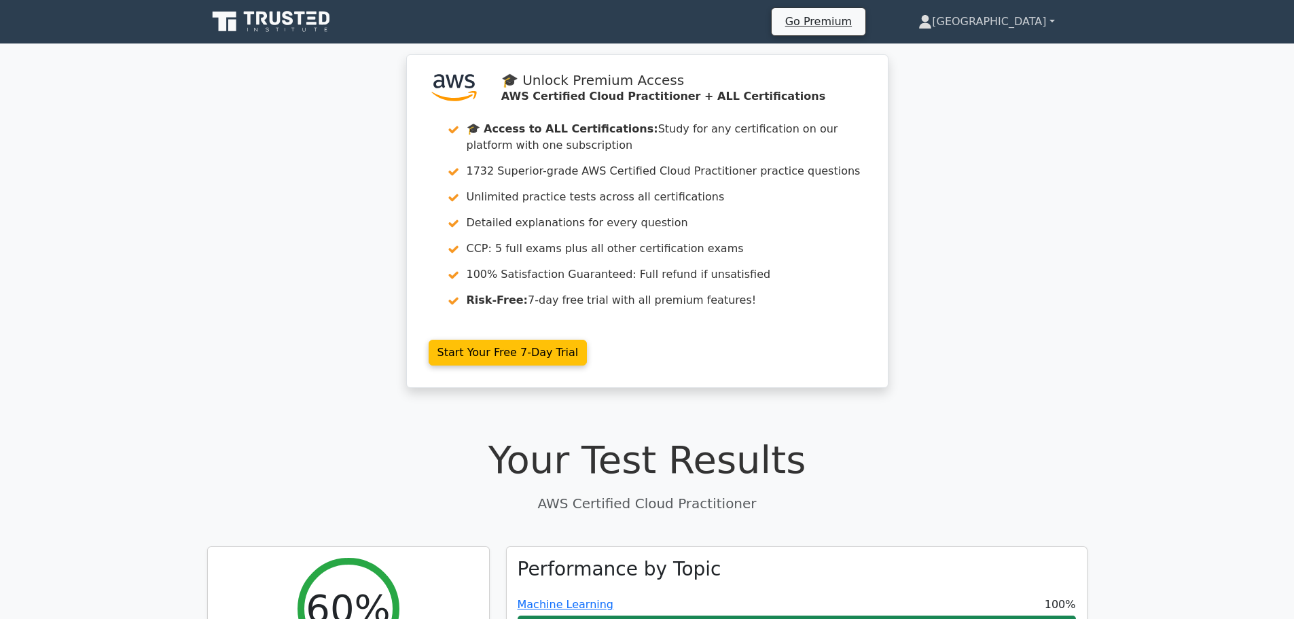
click at [1057, 27] on link "[GEOGRAPHIC_DATA]" at bounding box center [986, 21] width 201 height 27
click at [1053, 26] on link "[GEOGRAPHIC_DATA]" at bounding box center [986, 21] width 201 height 27
click at [1042, 27] on link "[GEOGRAPHIC_DATA]" at bounding box center [986, 21] width 201 height 27
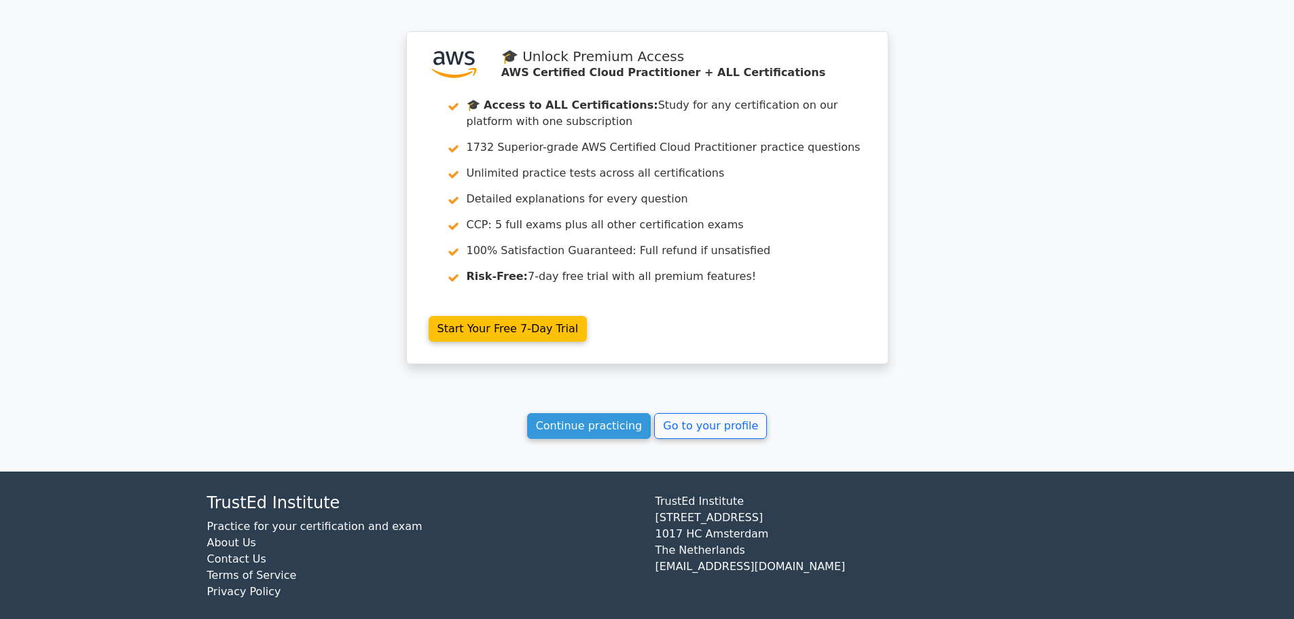
scroll to position [1595, 0]
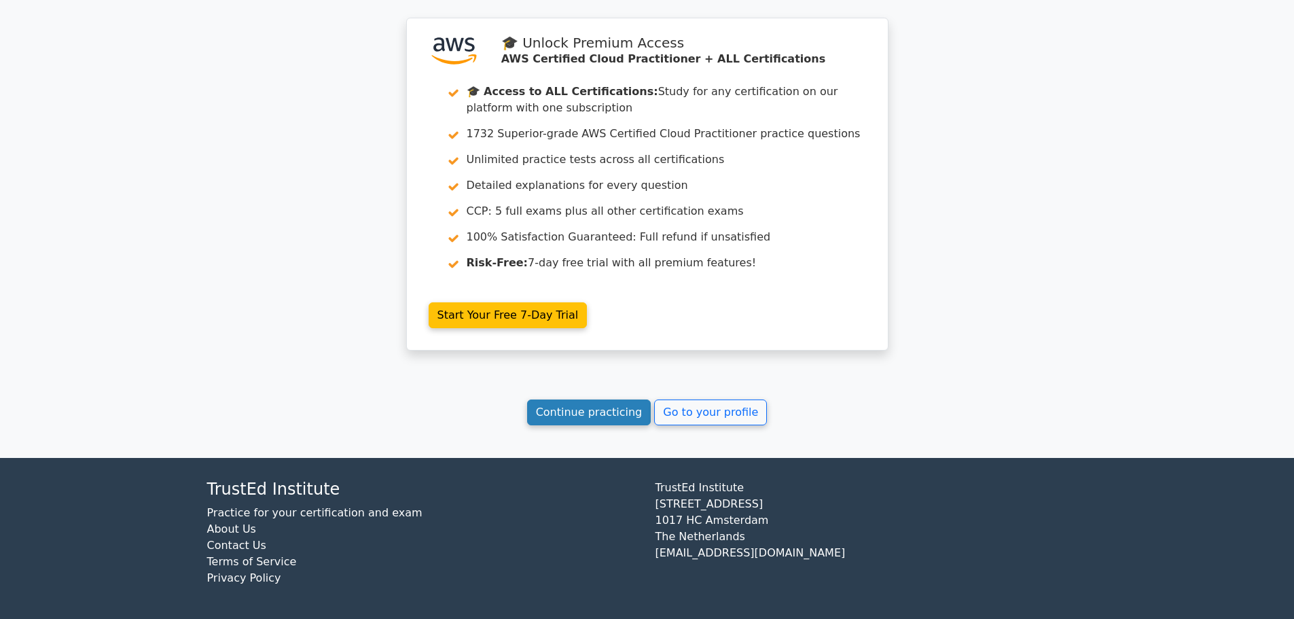
click at [619, 410] on link "Continue practicing" at bounding box center [589, 412] width 124 height 26
